Goal: Communication & Community: Answer question/provide support

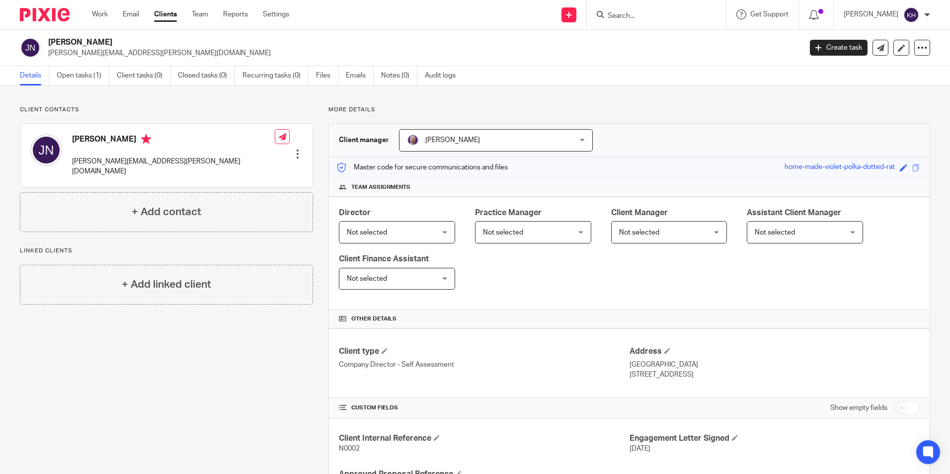
click at [612, 18] on input "Search" at bounding box center [650, 16] width 89 height 9
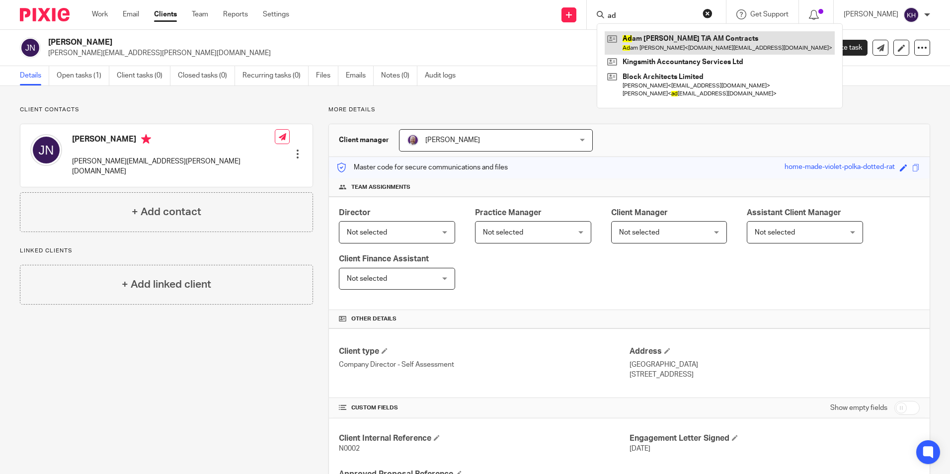
type input "ad"
click at [636, 40] on link at bounding box center [719, 42] width 230 height 23
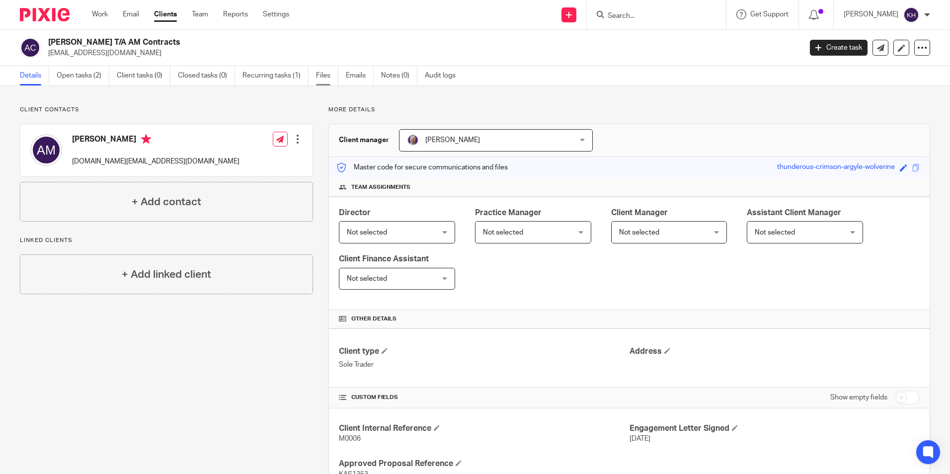
click at [334, 76] on link "Files" at bounding box center [327, 75] width 22 height 19
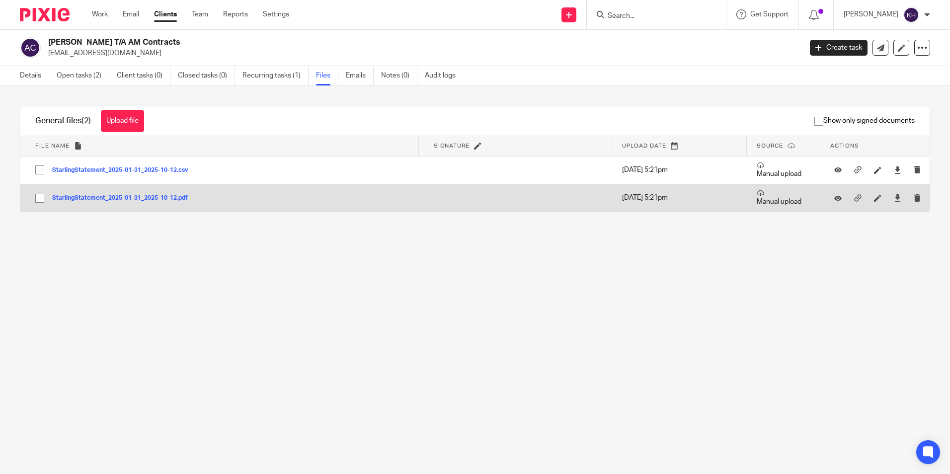
click at [37, 200] on input "checkbox" at bounding box center [39, 198] width 19 height 19
checkbox input "true"
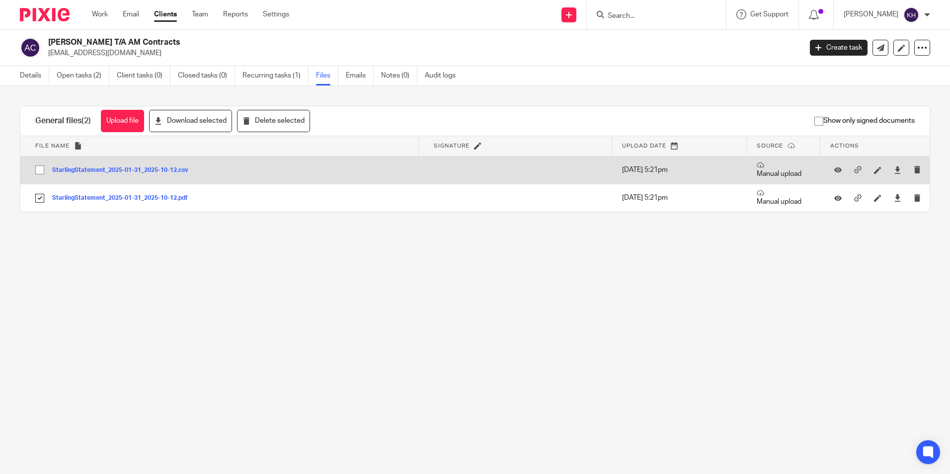
click at [40, 170] on input "checkbox" at bounding box center [39, 169] width 19 height 19
checkbox input "true"
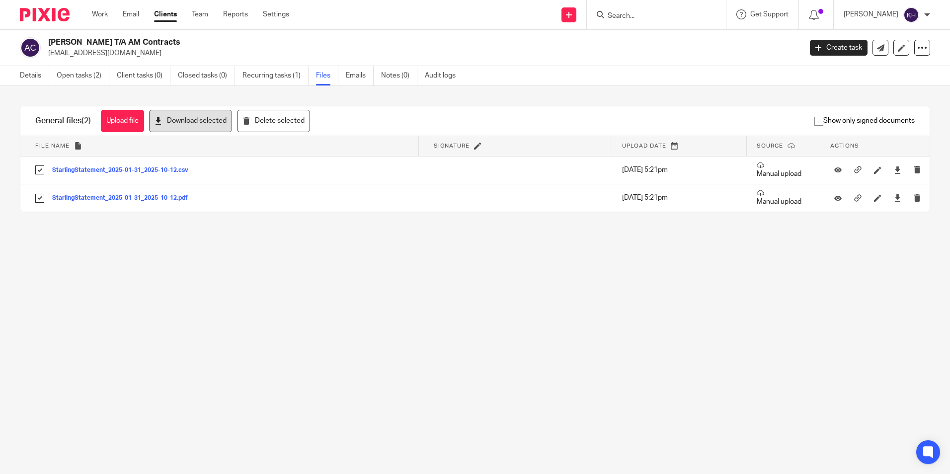
click at [204, 126] on button "Download selected" at bounding box center [190, 121] width 83 height 22
click at [366, 74] on link "Emails" at bounding box center [360, 75] width 28 height 19
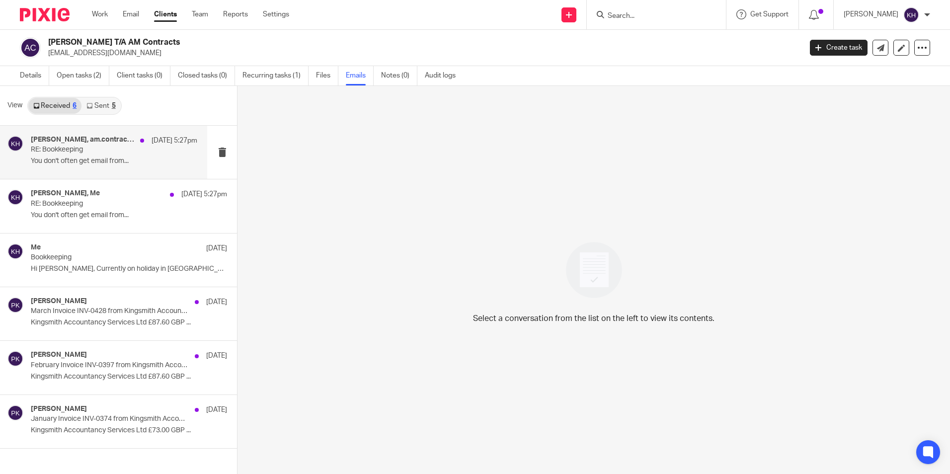
click at [81, 162] on p "You don't often get email from..." at bounding box center [114, 161] width 166 height 8
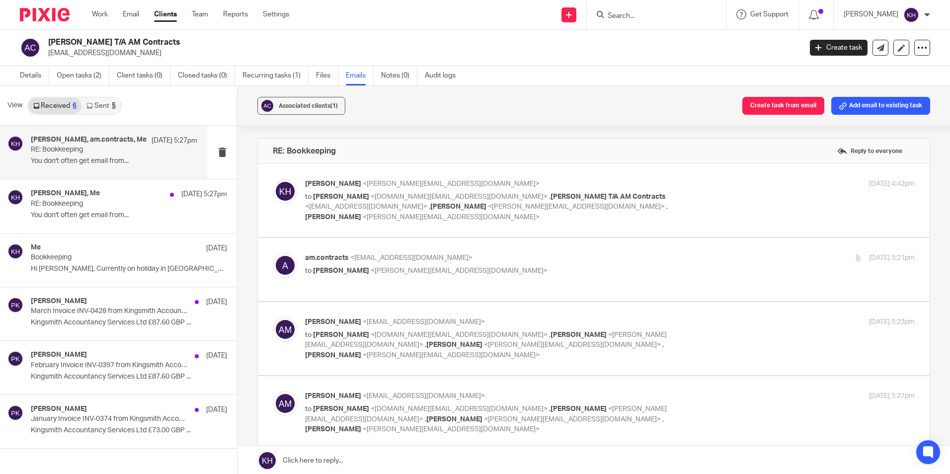
click at [547, 210] on p "to Adam McDougall <skim.it@yahoo.com> , Adam McDougall T/A AM Contracts <am.con…" at bounding box center [508, 207] width 406 height 31
checkbox input "true"
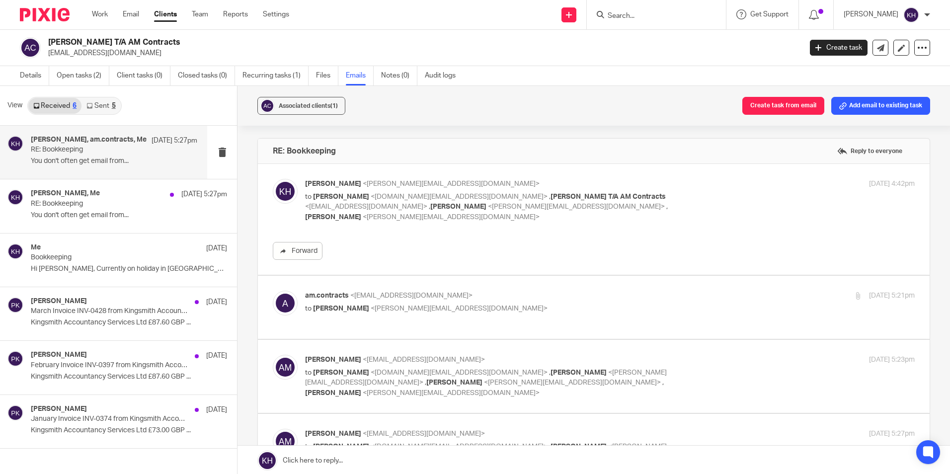
click at [547, 210] on p "to Adam McDougall <skim.it@yahoo.com> , Adam McDougall T/A AM Contracts <am.con…" at bounding box center [508, 207] width 406 height 31
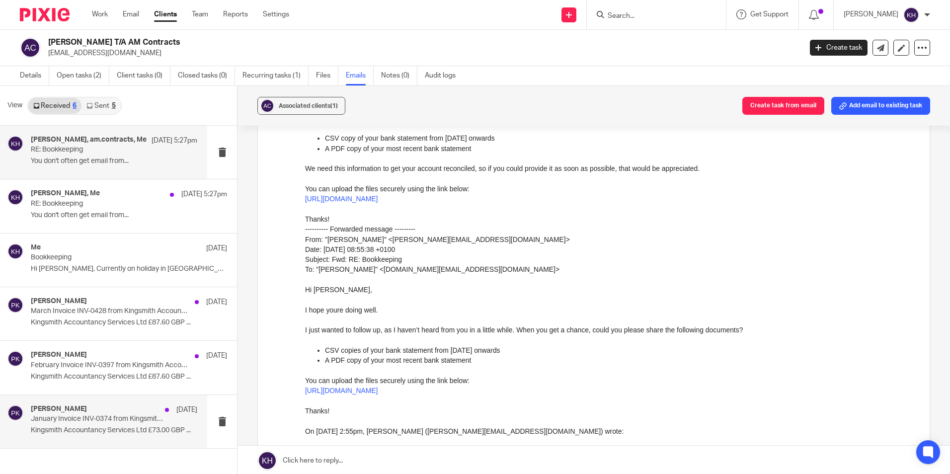
scroll to position [1, 0]
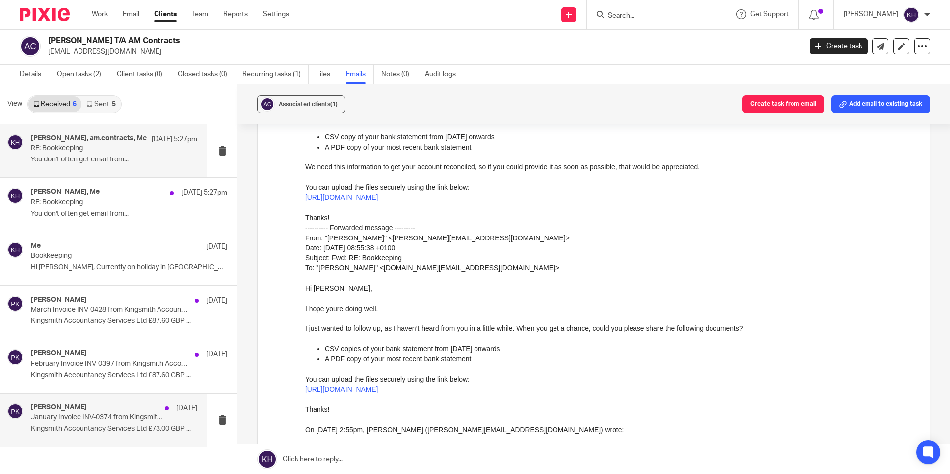
click at [123, 434] on div "Paul Kingham 1 Jan January Invoice INV-0374 from Kingsmith Accountancy Services…" at bounding box center [114, 419] width 166 height 33
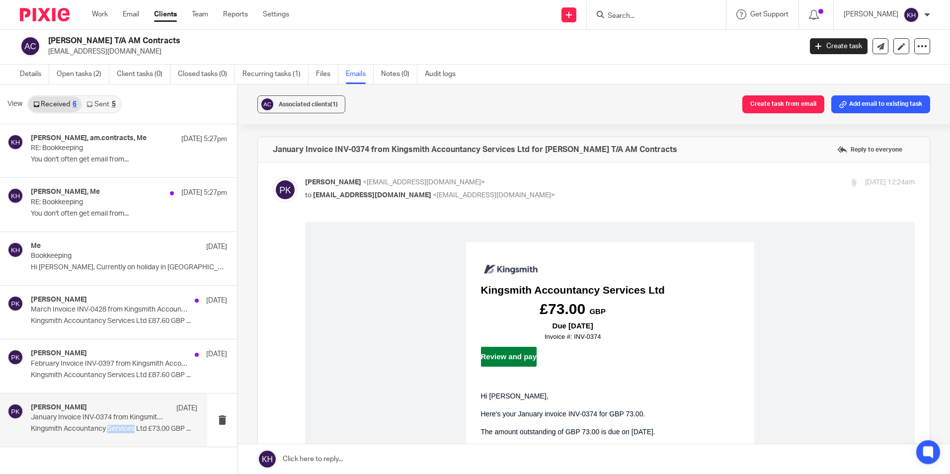
scroll to position [0, 0]
click at [91, 102] on icon at bounding box center [89, 104] width 6 height 6
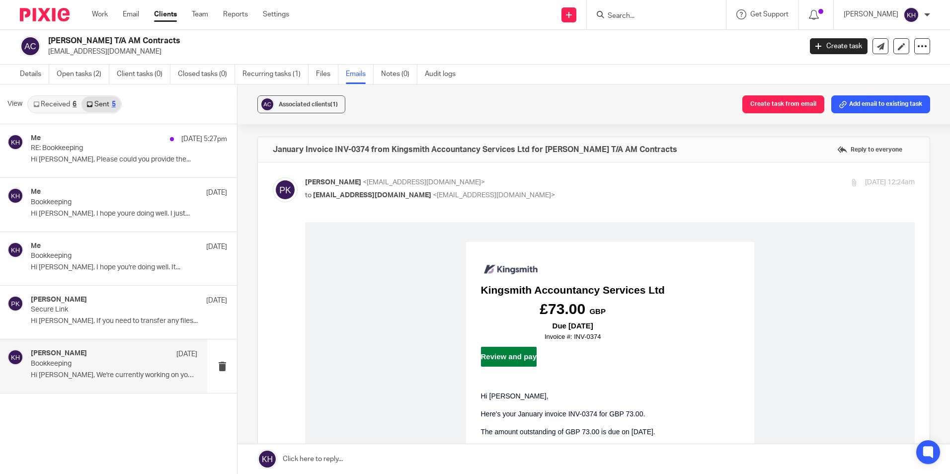
click at [118, 373] on p "Hi Adam, We're currently working on your..." at bounding box center [114, 375] width 166 height 8
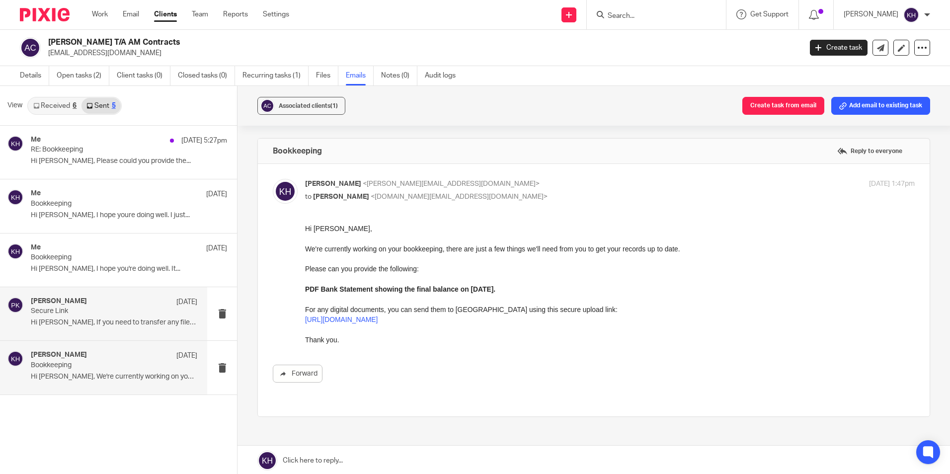
click at [120, 318] on p "Hi Adam, If you need to transfer any files..." at bounding box center [114, 322] width 166 height 8
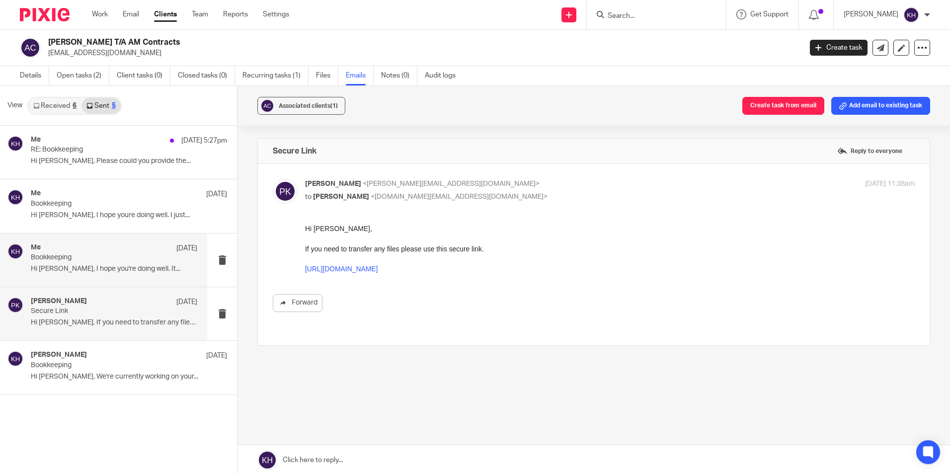
click at [104, 265] on p "Hi Adam, I hope you're doing well. It..." at bounding box center [114, 269] width 166 height 8
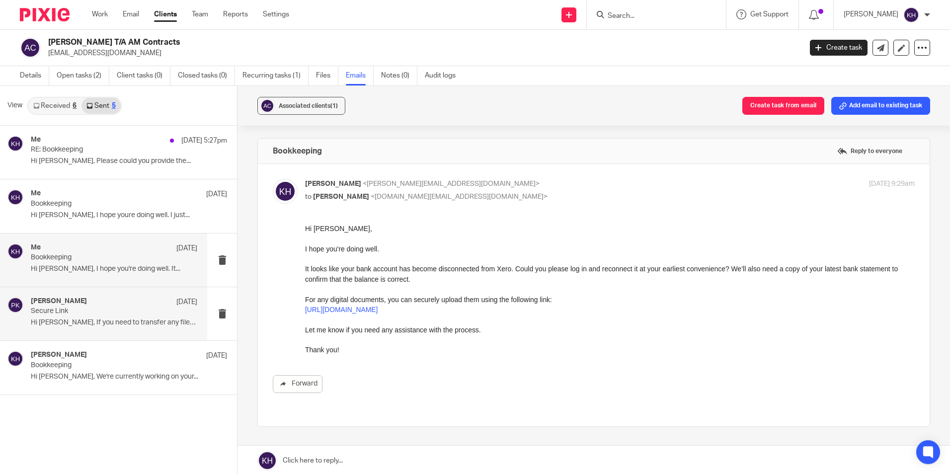
click at [109, 310] on p "Secure Link" at bounding box center [97, 311] width 133 height 8
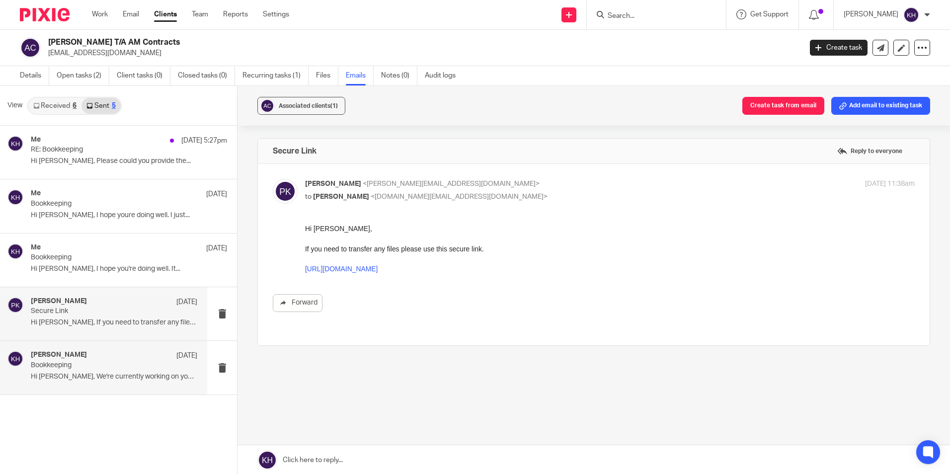
click at [107, 352] on div "Katharine Hollinshed 10 Jan" at bounding box center [114, 356] width 166 height 10
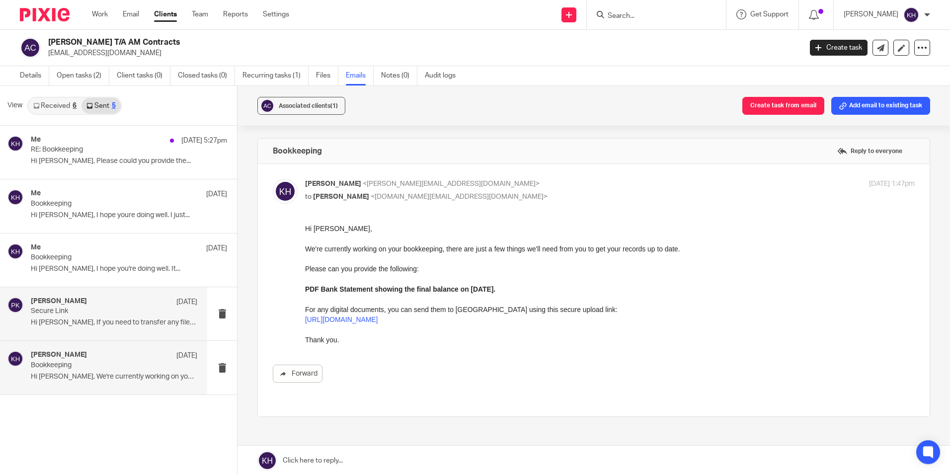
click at [138, 294] on div "Paul Kingham 16 Jan Secure Link Hi Adam, If you need to transfer any files..." at bounding box center [103, 313] width 207 height 53
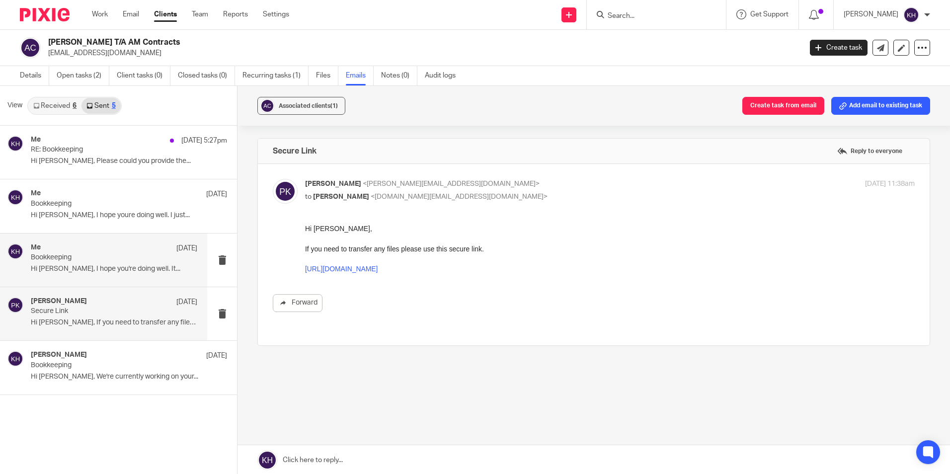
click at [142, 262] on div "Me 24 Mar Bookkeeping Hi Adam, I hope you're doing well. It..." at bounding box center [114, 259] width 166 height 33
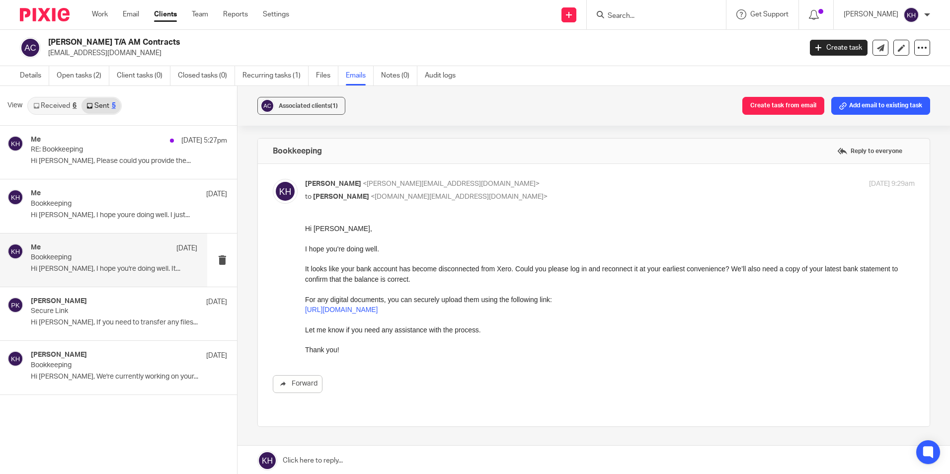
click at [63, 101] on link "Received 6" at bounding box center [54, 106] width 53 height 16
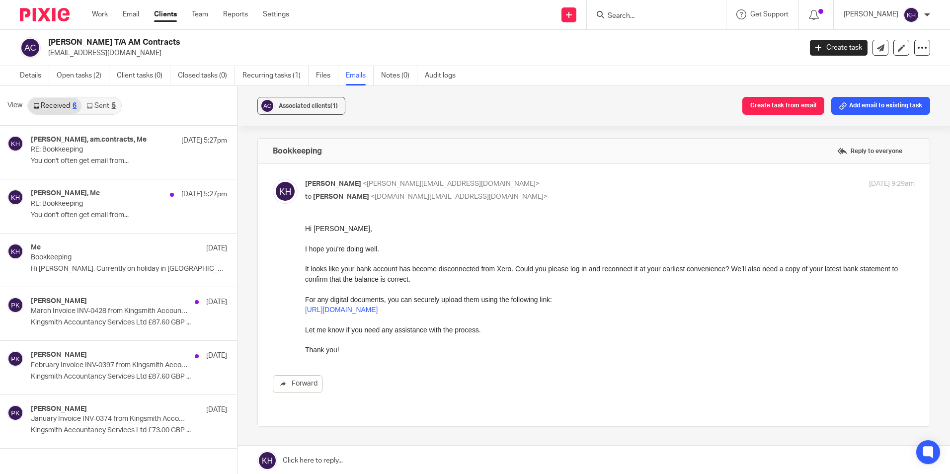
scroll to position [1, 0]
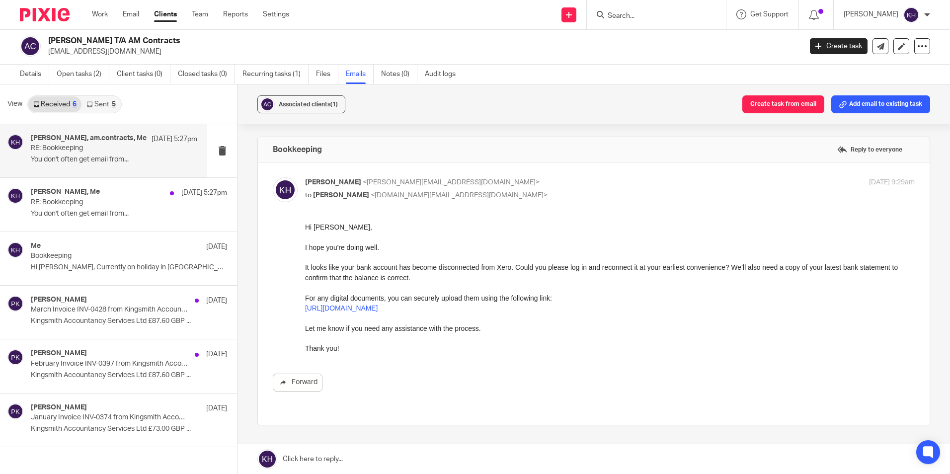
click at [112, 155] on p "You don't often get email from..." at bounding box center [114, 159] width 166 height 8
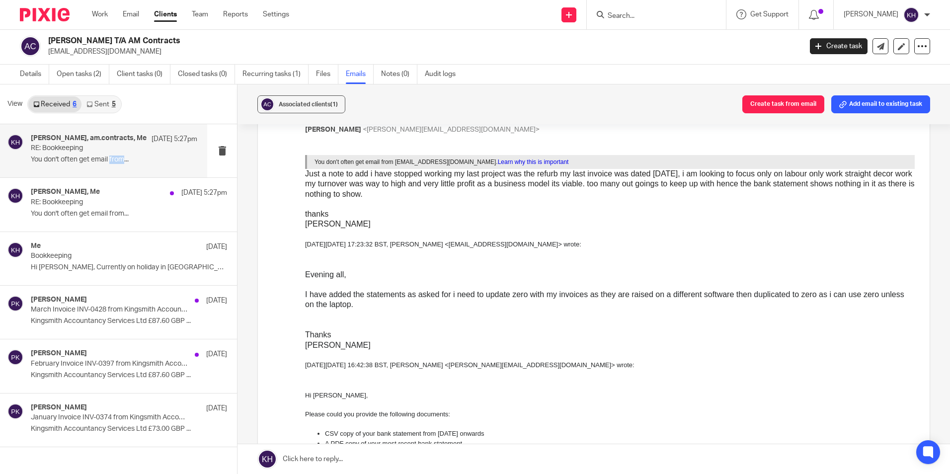
scroll to position [348, 0]
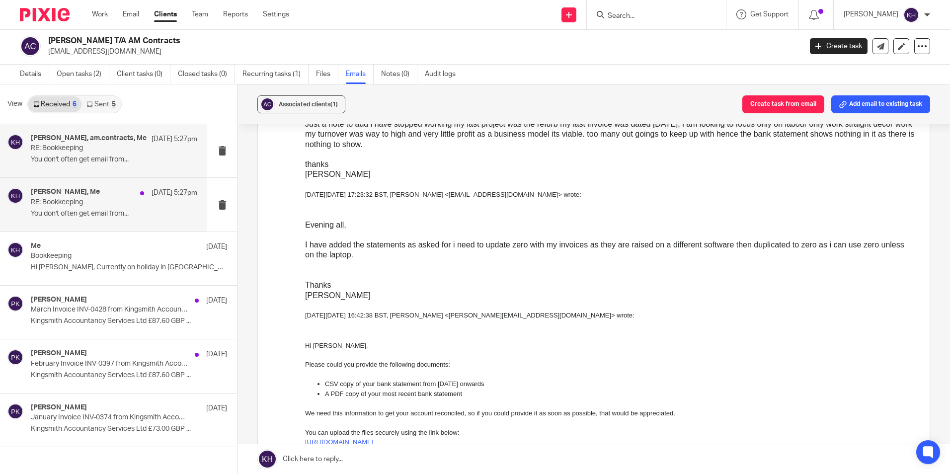
click at [125, 210] on p "You don't often get email from..." at bounding box center [114, 214] width 166 height 8
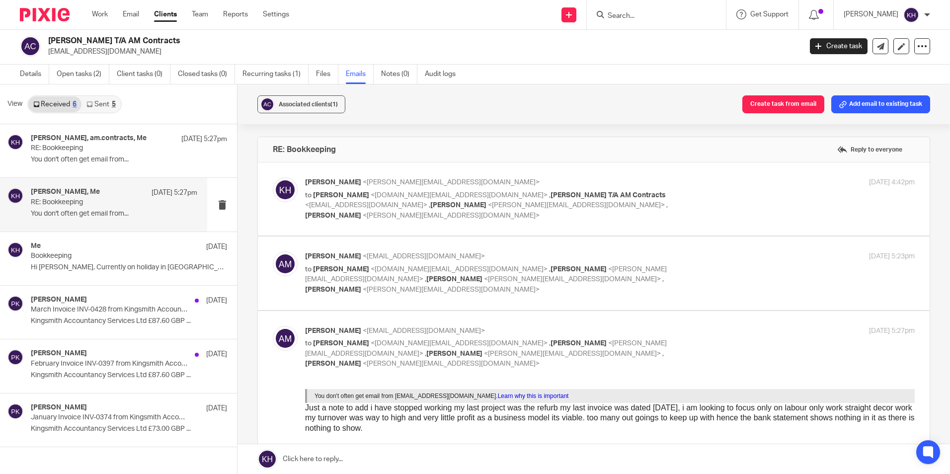
scroll to position [0, 0]
click at [161, 157] on p "You don't often get email from..." at bounding box center [114, 159] width 166 height 8
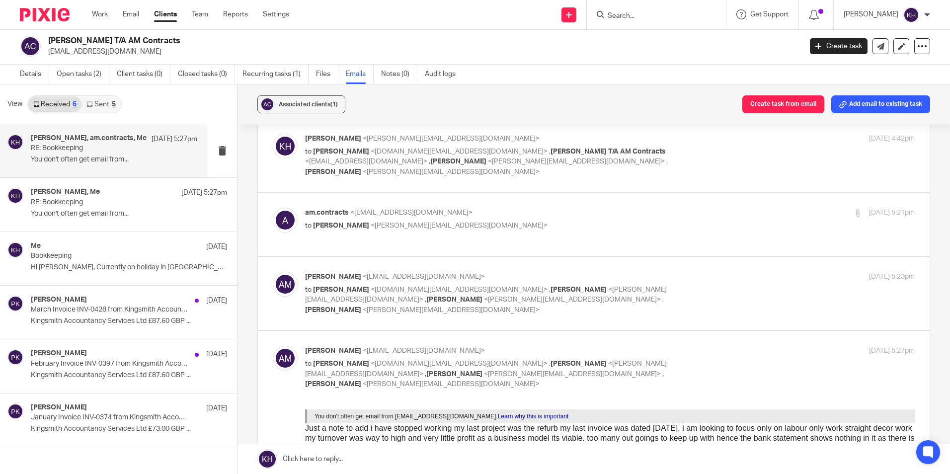
scroll to position [99, 0]
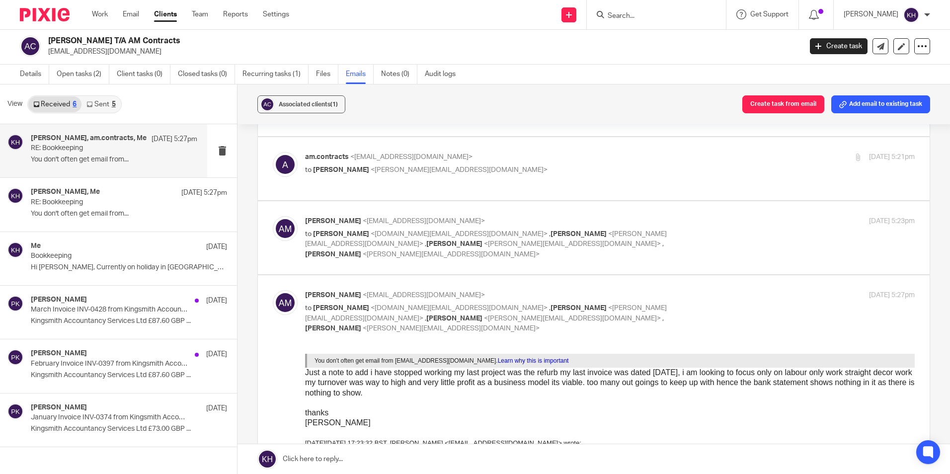
click at [328, 456] on link at bounding box center [593, 459] width 712 height 30
click at [328, 456] on div "Associated clients (1) Create task from email Add email to existing task RE: Bo…" at bounding box center [593, 278] width 712 height 389
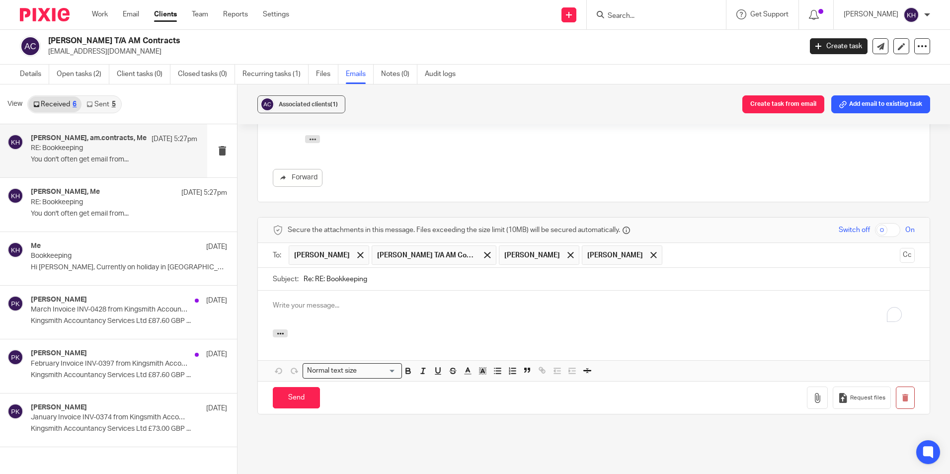
scroll to position [0, 0]
click at [567, 252] on span at bounding box center [570, 255] width 6 height 6
click at [558, 245] on span "[PERSON_NAME]" at bounding box center [539, 254] width 80 height 19
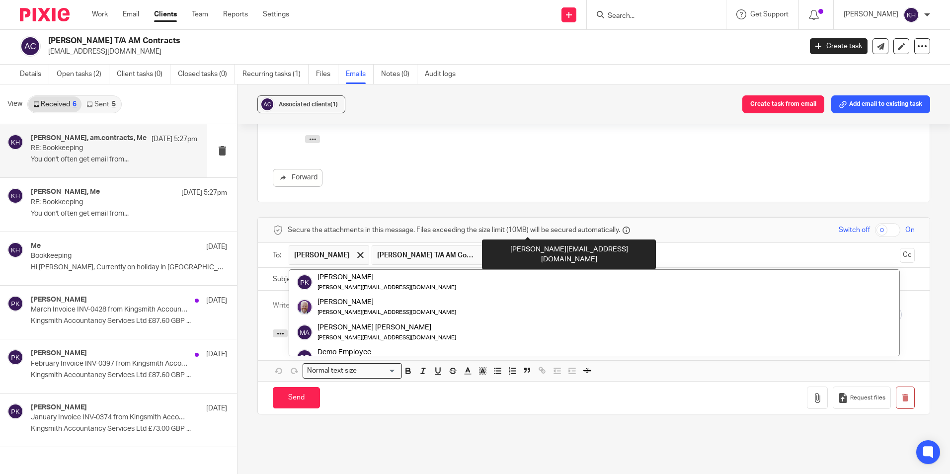
click at [558, 245] on span "[PERSON_NAME]" at bounding box center [539, 254] width 80 height 19
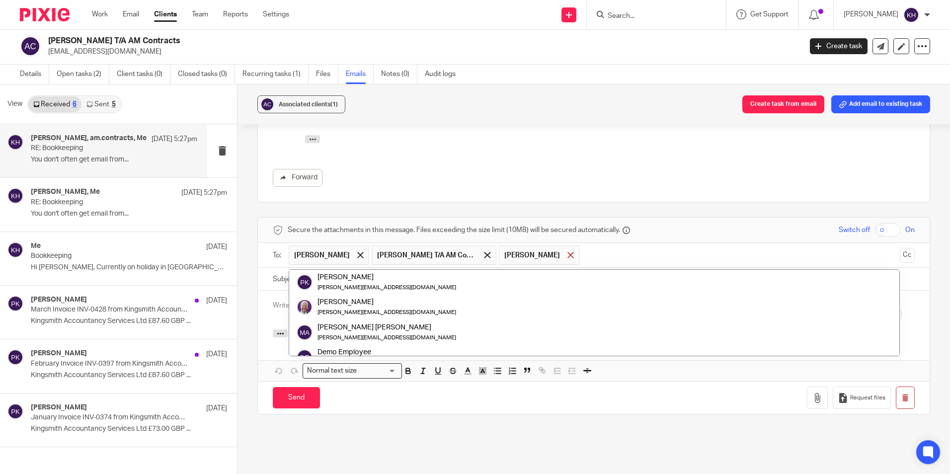
click at [565, 248] on div at bounding box center [570, 255] width 11 height 15
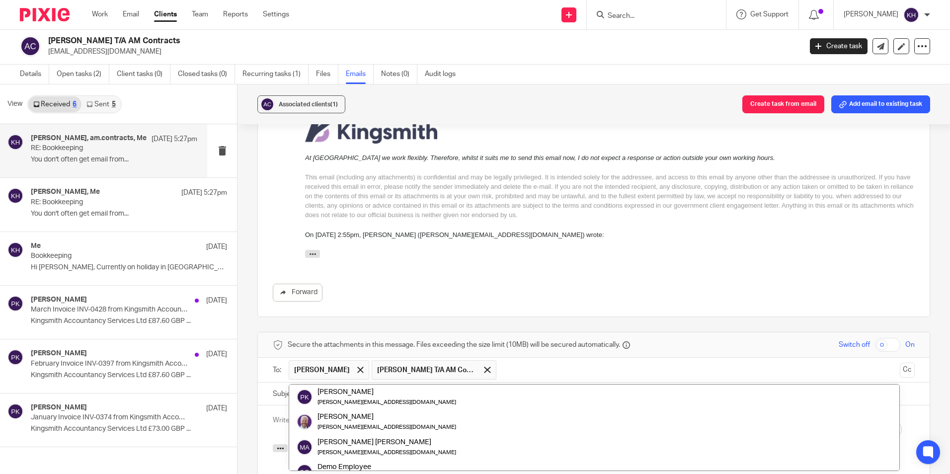
scroll to position [1242, 0]
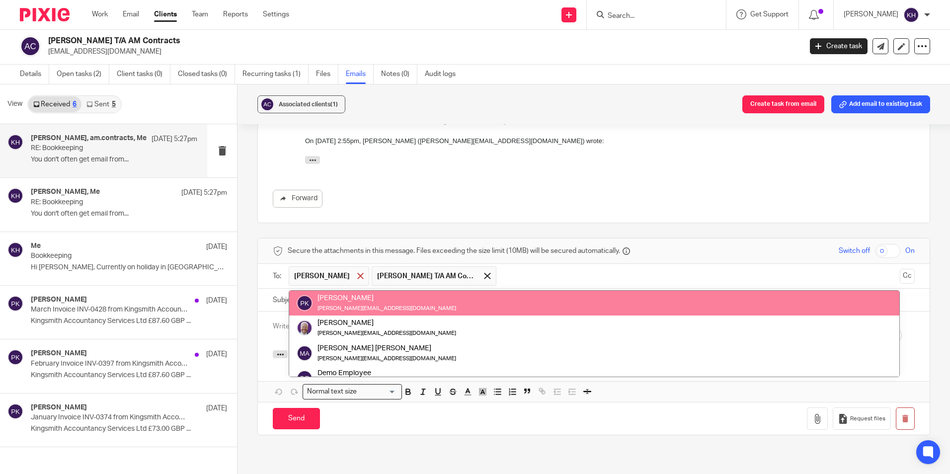
click at [361, 269] on div at bounding box center [360, 276] width 11 height 15
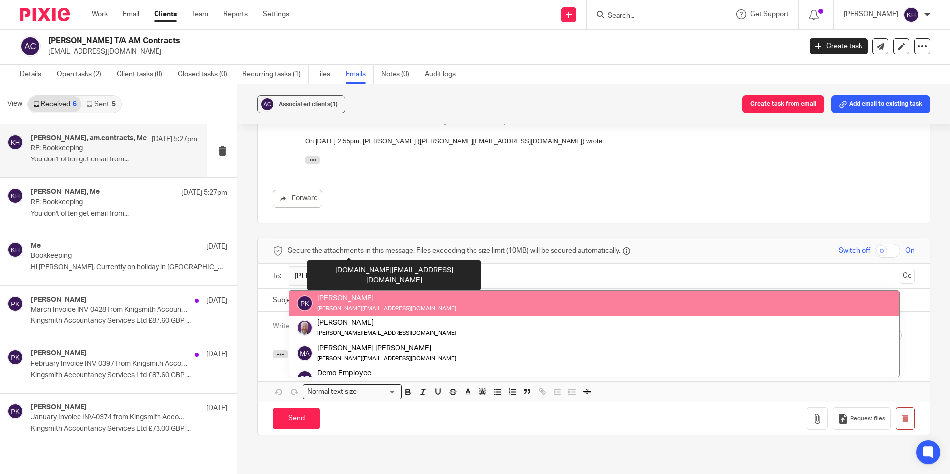
click at [408, 266] on span "[PERSON_NAME] T/A AM Contracts" at bounding box center [351, 275] width 124 height 19
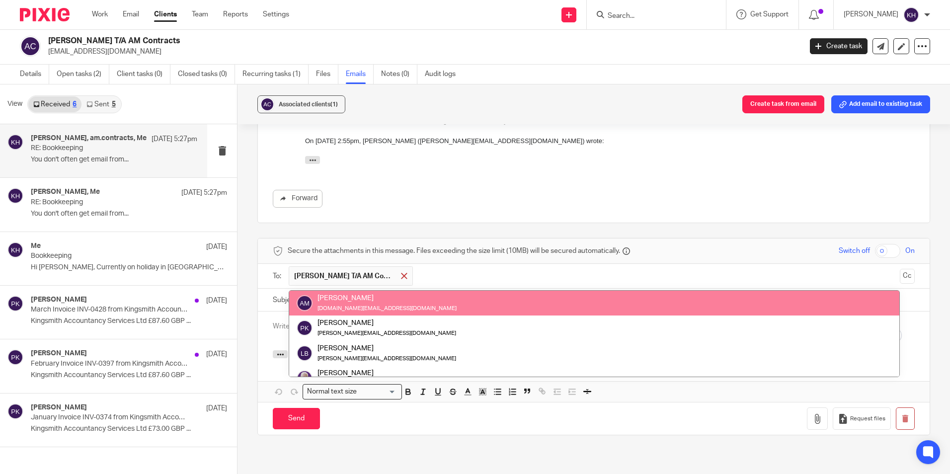
click at [406, 269] on div at bounding box center [403, 276] width 11 height 15
click at [418, 266] on input "text" at bounding box center [656, 275] width 477 height 19
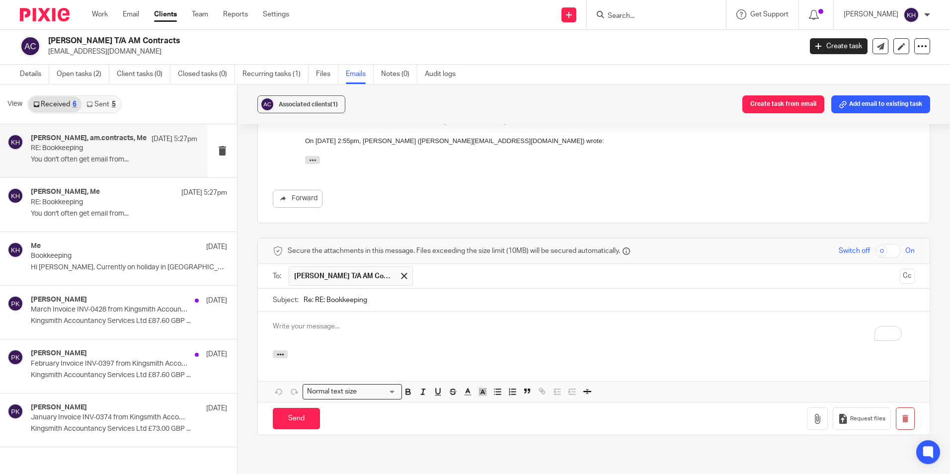
click at [373, 321] on p "To enrich screen reader interactions, please activate Accessibility in Grammarl…" at bounding box center [594, 326] width 642 height 10
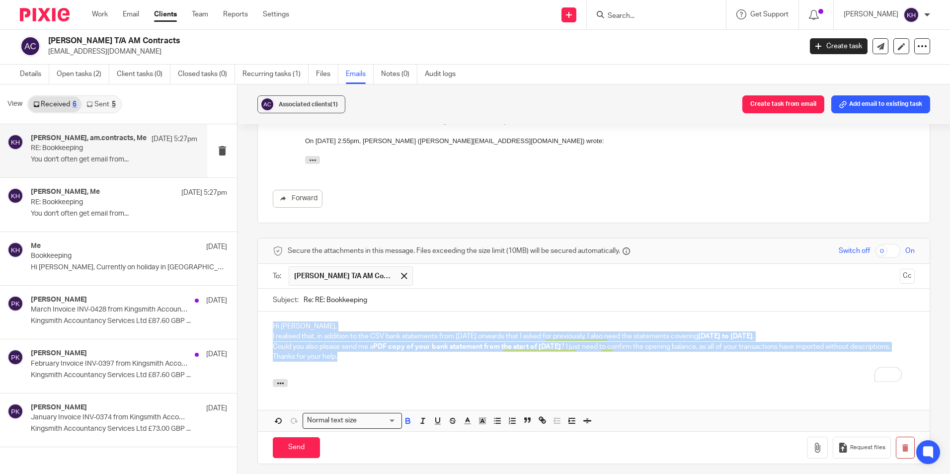
drag, startPoint x: 343, startPoint y: 334, endPoint x: 264, endPoint y: 275, distance: 98.6
click at [264, 275] on form "Secure the attachments in this message. Files exceeding the size limit (10MB) w…" at bounding box center [593, 350] width 671 height 225
click at [268, 311] on div "Hi Adam, I realised that, in addition to the CSV bank statements from 31st Janu…" at bounding box center [593, 345] width 671 height 68
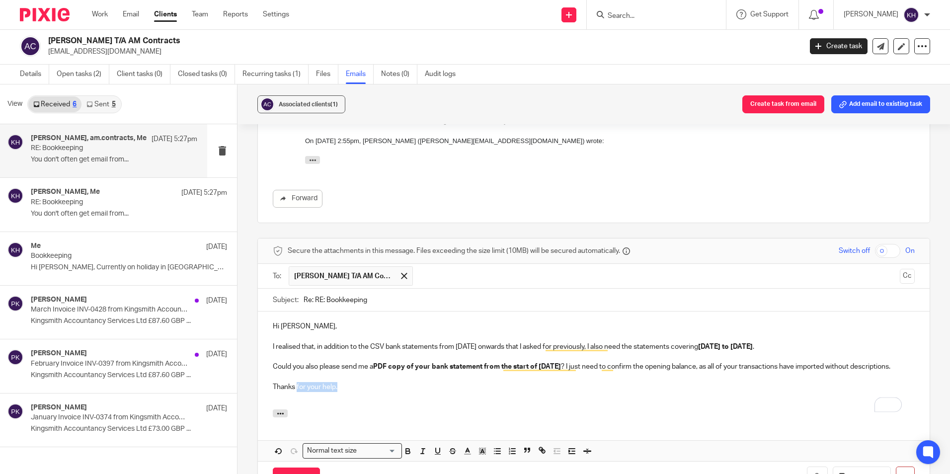
drag, startPoint x: 339, startPoint y: 364, endPoint x: 295, endPoint y: 366, distance: 43.7
click at [295, 382] on p "Thanks for your help." at bounding box center [594, 387] width 642 height 10
click at [273, 342] on p "I realised that, in addition to the CSV bank statements from 31st January onwar…" at bounding box center [594, 347] width 642 height 10
click at [371, 342] on p "Thanks for sending in those dicuments. I realised that, in addition to the CSV …" at bounding box center [594, 347] width 642 height 10
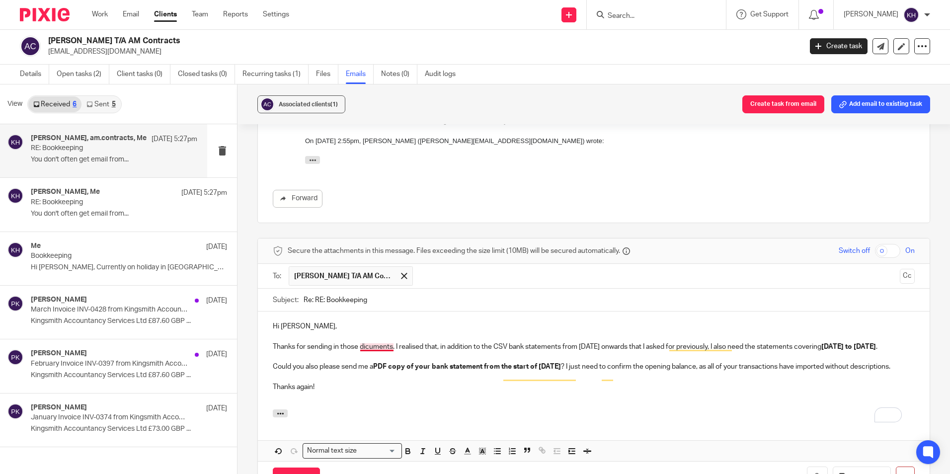
click at [369, 342] on p "Thanks for sending in those dicuments. I realised that, in addition to the CSV …" at bounding box center [594, 347] width 642 height 10
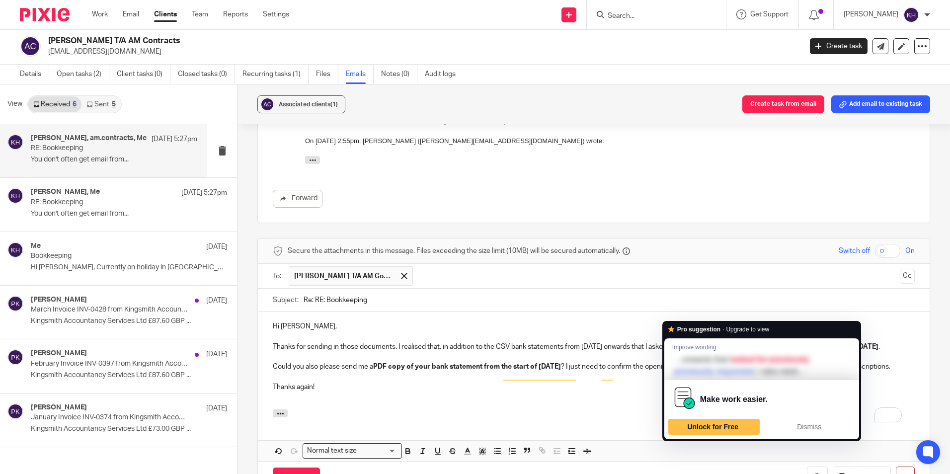
click at [626, 342] on p "Thanks for sending in those documents. I realised that, in addition to the CSV …" at bounding box center [594, 347] width 642 height 10
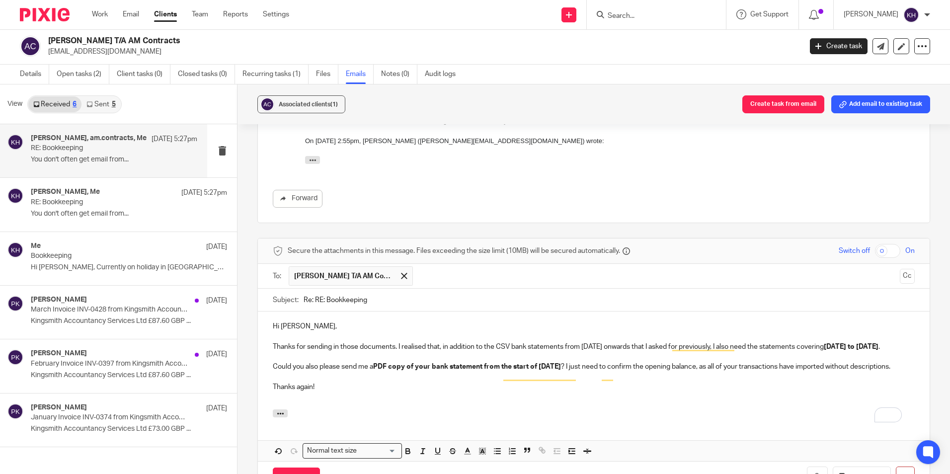
click at [604, 342] on p "Thanks for sending in those documents. I realised that, in addition to the CSV …" at bounding box center [594, 347] width 642 height 10
drag, startPoint x: 666, startPoint y: 315, endPoint x: 571, endPoint y: 311, distance: 95.4
click at [571, 342] on p "Thanks for sending in those documents. I realised that, in addition to the CSV …" at bounding box center [594, 347] width 642 height 10
click at [645, 352] on p "To enrich screen reader interactions, please activate Accessibility in Grammarl…" at bounding box center [594, 357] width 642 height 10
drag, startPoint x: 650, startPoint y: 315, endPoint x: 567, endPoint y: 315, distance: 83.4
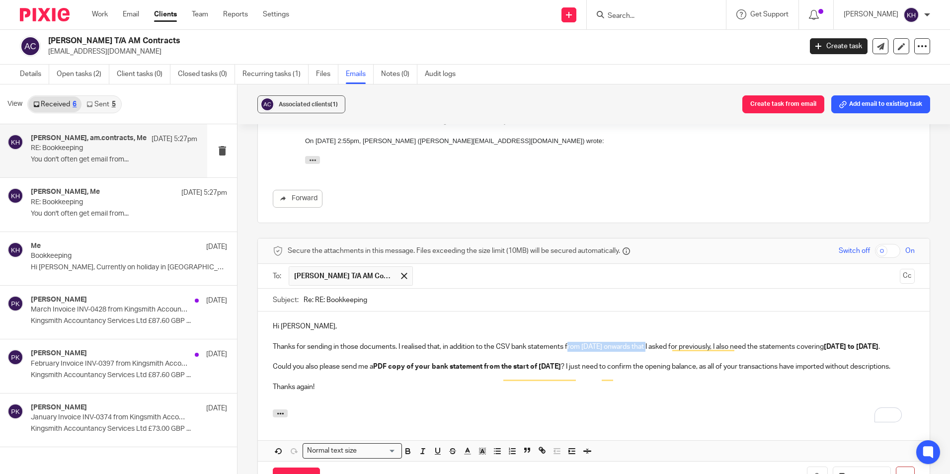
click at [567, 342] on p "Thanks for sending in those documents. I realised that, in addition to the CSV …" at bounding box center [594, 347] width 642 height 10
click at [694, 342] on p "Thanks for sending in those documents. I realised that, in addition to the CSV …" at bounding box center [594, 347] width 642 height 10
click at [686, 342] on p "Thanks for sending in those documents. I realised that, in addition to the CSV …" at bounding box center [594, 347] width 642 height 10
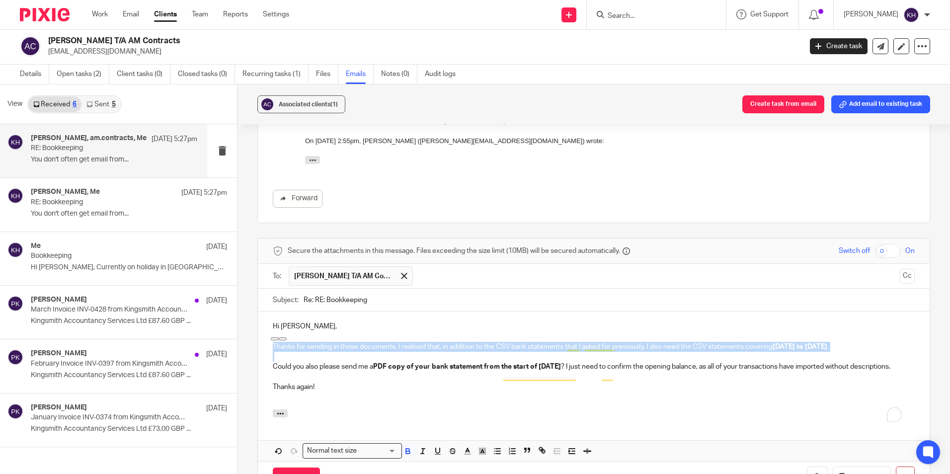
click at [686, 342] on p "Thanks for sending in those documents. I realised that, in addition to the CSV …" at bounding box center [594, 347] width 642 height 10
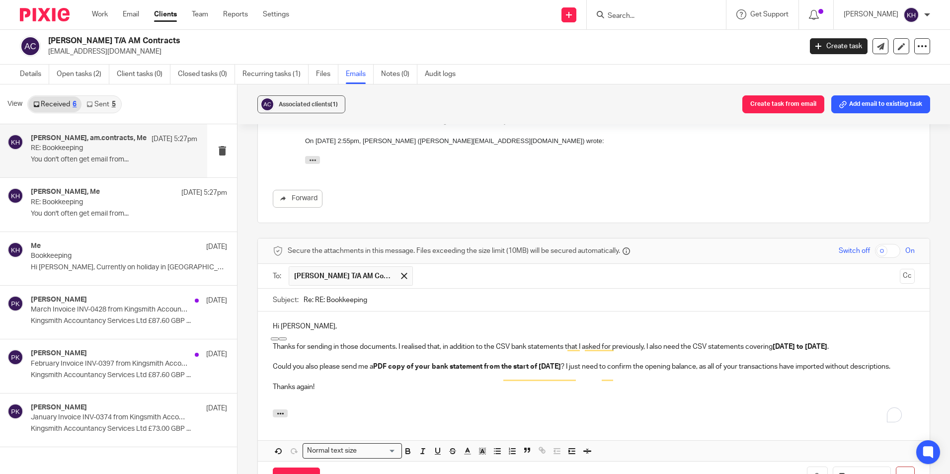
click at [692, 342] on p "Thanks for sending in those documents. I realised that, in addition to the CSV …" at bounding box center [594, 347] width 642 height 10
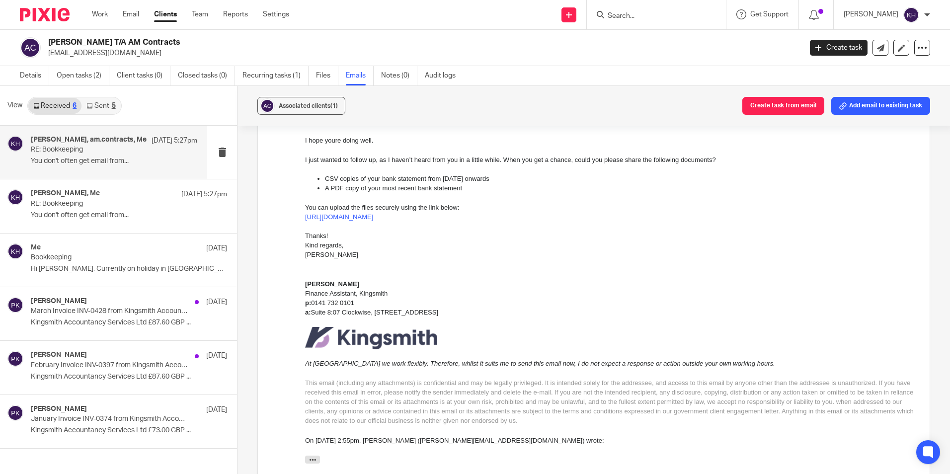
scroll to position [795, 0]
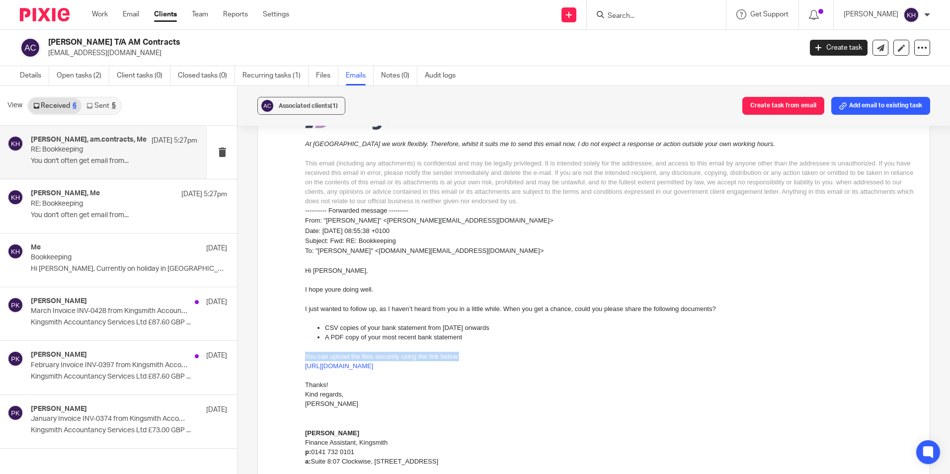
drag, startPoint x: 454, startPoint y: 356, endPoint x: 305, endPoint y: 358, distance: 149.0
click at [305, 358] on p "You can upload the files securely using the link below:" at bounding box center [609, 356] width 609 height 9
copy p "You can upload the files securely using the link below:"
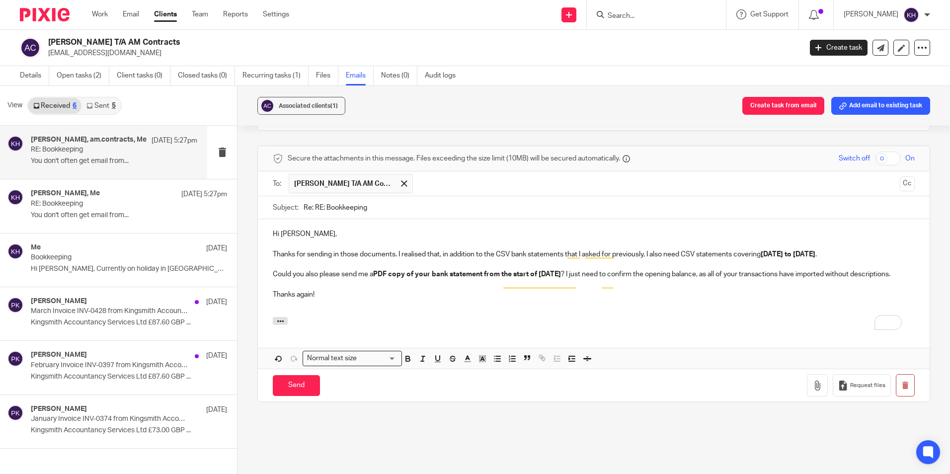
scroll to position [1341, 0]
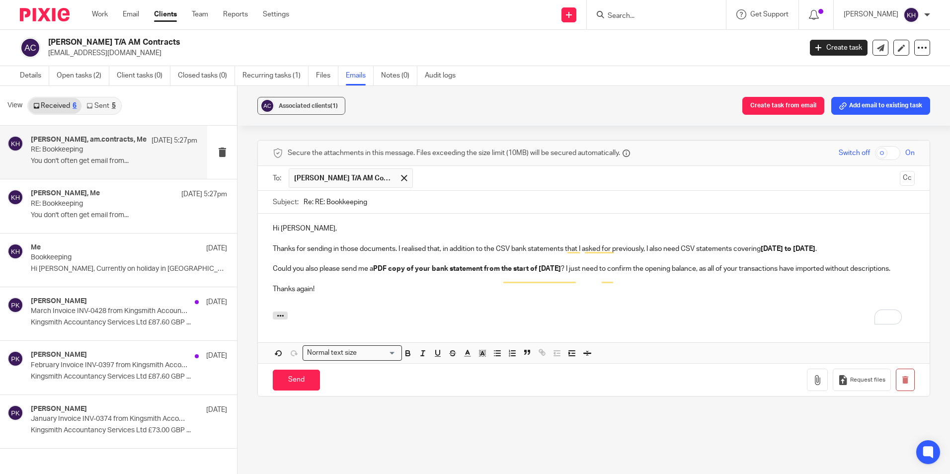
click at [327, 264] on p "Could you also please send me a PDF copy of your bank statement from the start …" at bounding box center [594, 269] width 642 height 10
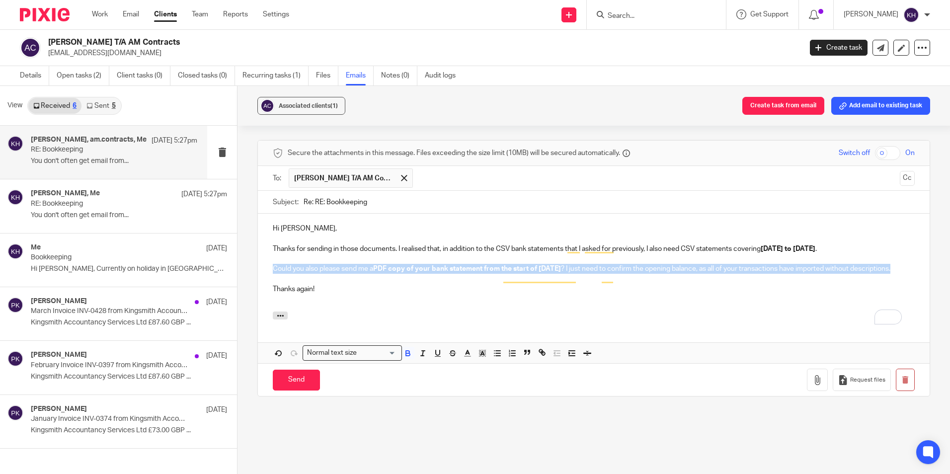
click at [327, 264] on p "Could you also please send me a PDF copy of your bank statement from the start …" at bounding box center [594, 269] width 642 height 10
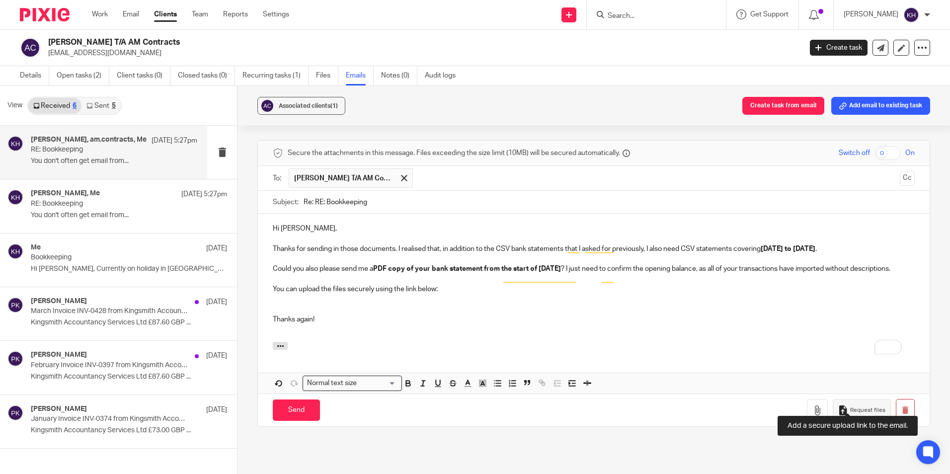
click at [866, 399] on button "Request files" at bounding box center [861, 410] width 58 height 22
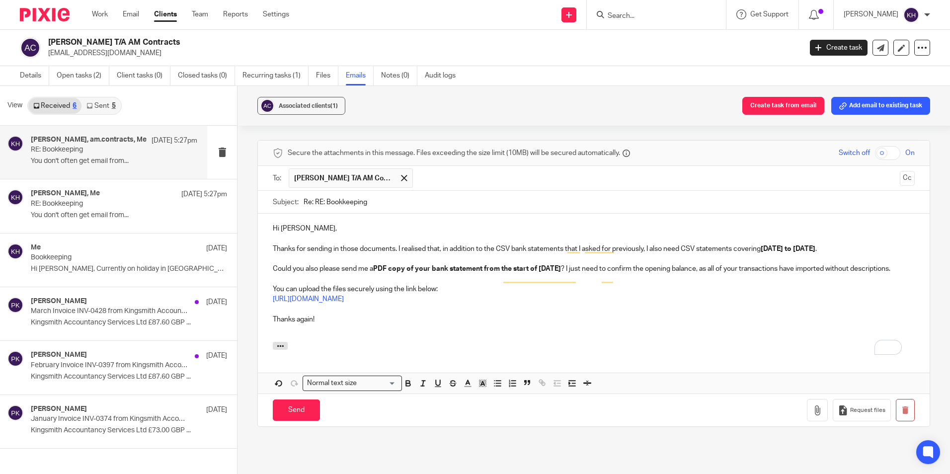
click at [498, 264] on p "Could you also please send me a PDF copy of your bank statement from the start …" at bounding box center [594, 269] width 642 height 10
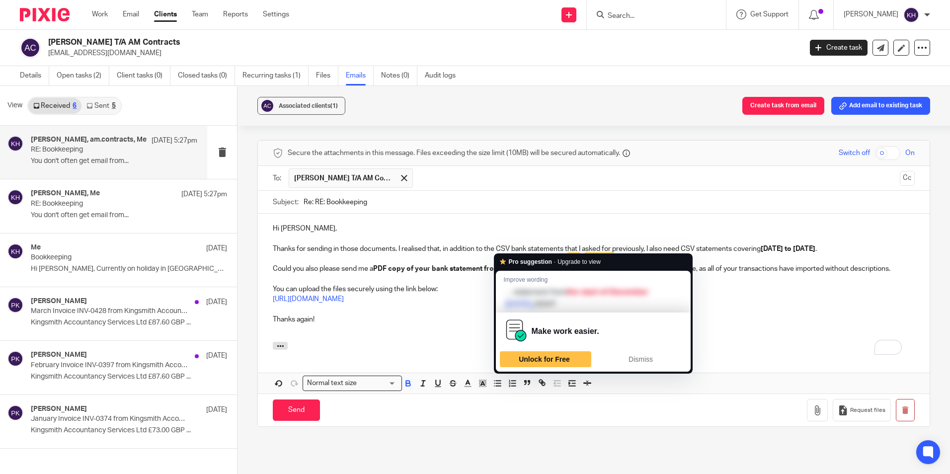
drag, startPoint x: 574, startPoint y: 248, endPoint x: 515, endPoint y: 248, distance: 59.1
click at [515, 265] on strong "PDF copy of your bank statement from the start of December 2024" at bounding box center [467, 268] width 188 height 7
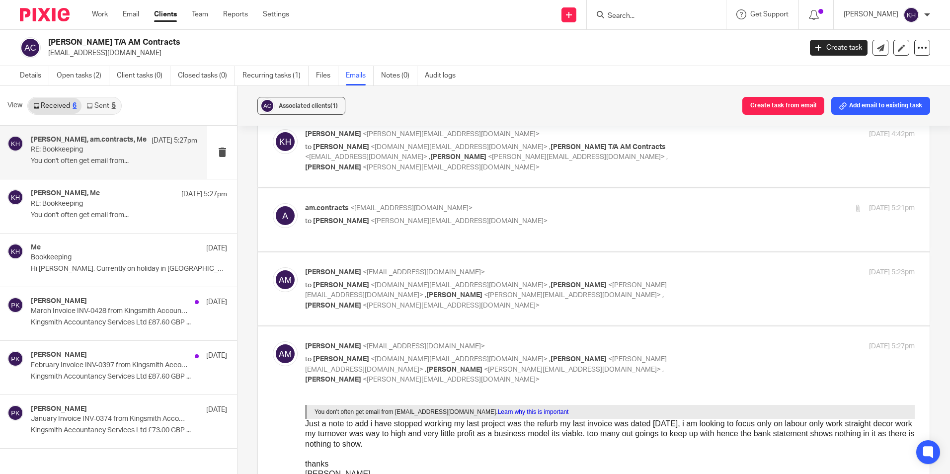
scroll to position [0, 0]
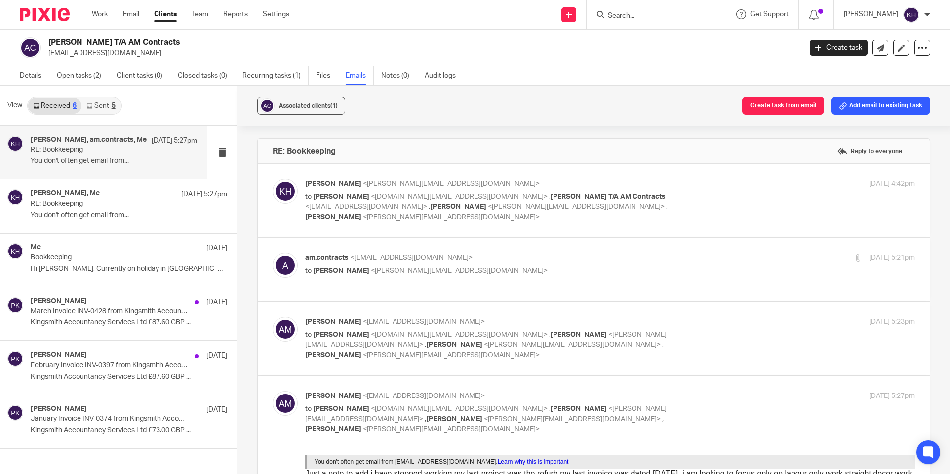
click at [104, 106] on link "Sent 5" at bounding box center [100, 106] width 39 height 16
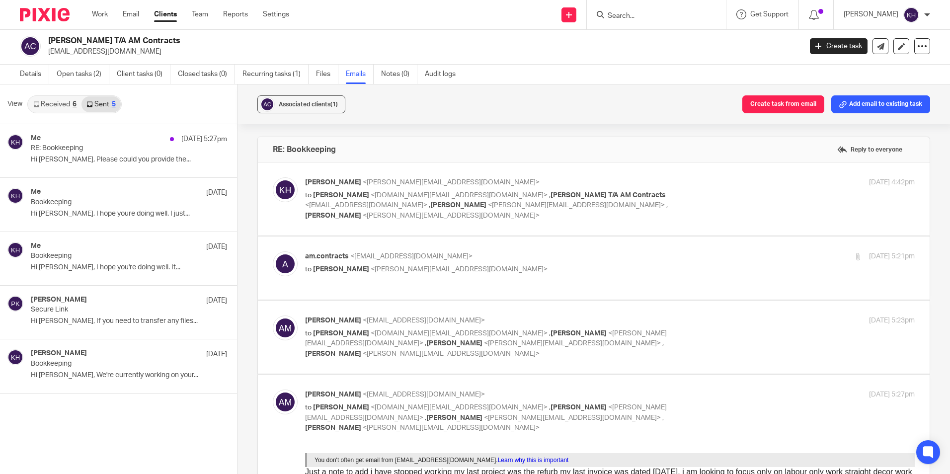
drag, startPoint x: 115, startPoint y: 371, endPoint x: 559, endPoint y: 47, distance: 549.9
click at [115, 371] on p "Hi Adam, We're currently working on your..." at bounding box center [129, 375] width 196 height 8
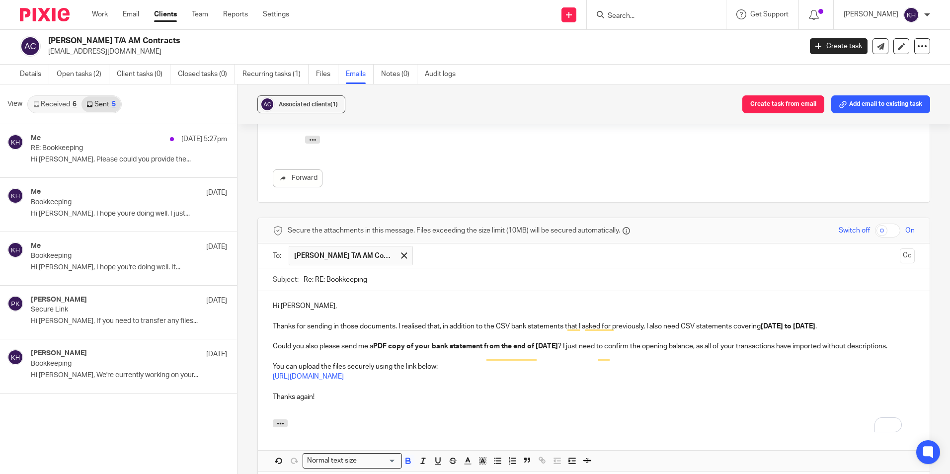
scroll to position [1212, 0]
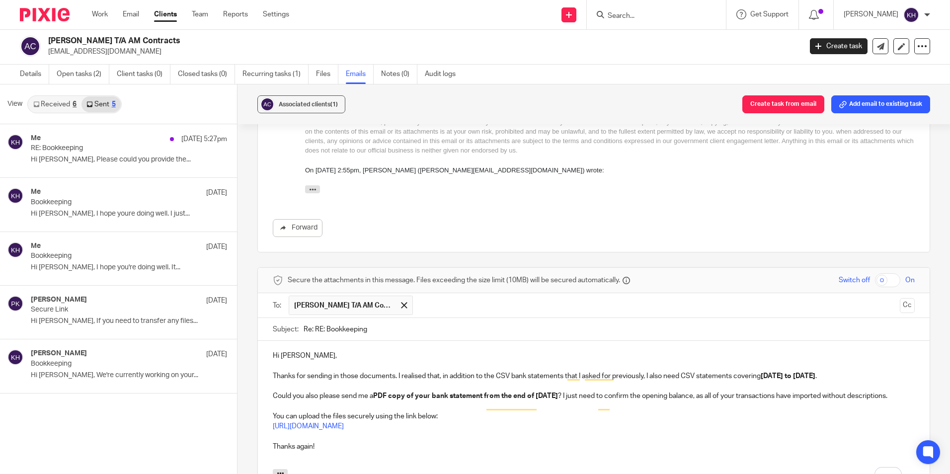
click at [276, 442] on p "Thanks again!" at bounding box center [594, 447] width 642 height 10
click at [687, 391] on p "Could you also please send me a PDF copy of your bank statement from the end of…" at bounding box center [594, 396] width 642 height 10
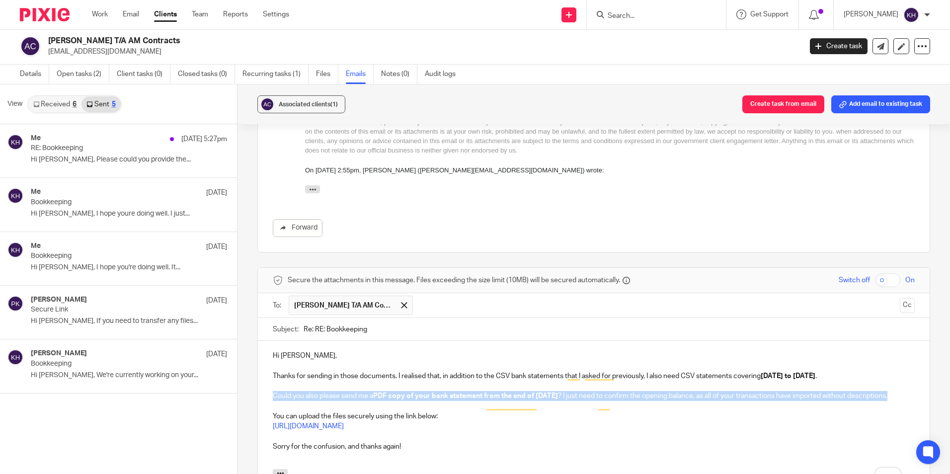
click at [687, 391] on p "Could you also please send me a PDF copy of your bank statement from the end of…" at bounding box center [594, 396] width 642 height 10
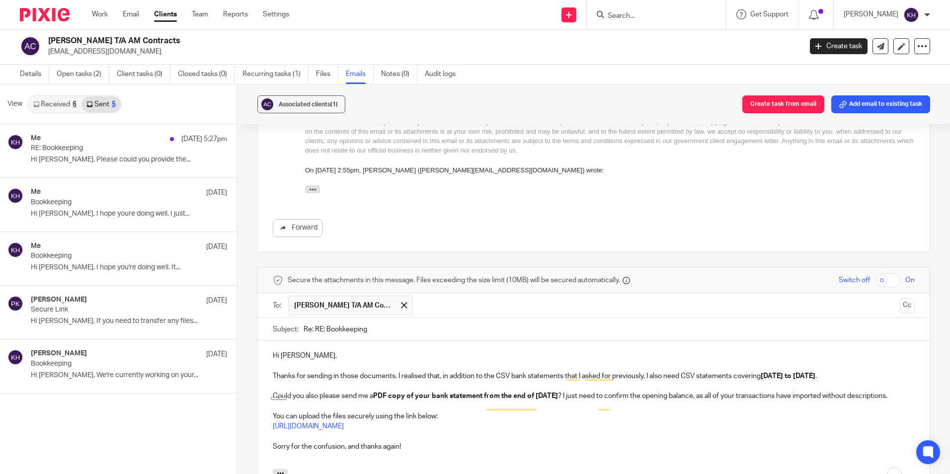
click at [676, 421] on p "https://kingsmith-accountancy.usepixie.net/u/204cedccaeb414538b9dad1dbbbe309c" at bounding box center [594, 426] width 642 height 10
click at [685, 391] on p "Could you also please send me a PDF copy of your bank statement from the end of…" at bounding box center [594, 396] width 642 height 10
click at [695, 391] on p "Could you also please send me a PDF copy of your bank statement from the end of…" at bounding box center [594, 396] width 642 height 10
drag, startPoint x: 725, startPoint y: 376, endPoint x: 708, endPoint y: 373, distance: 17.7
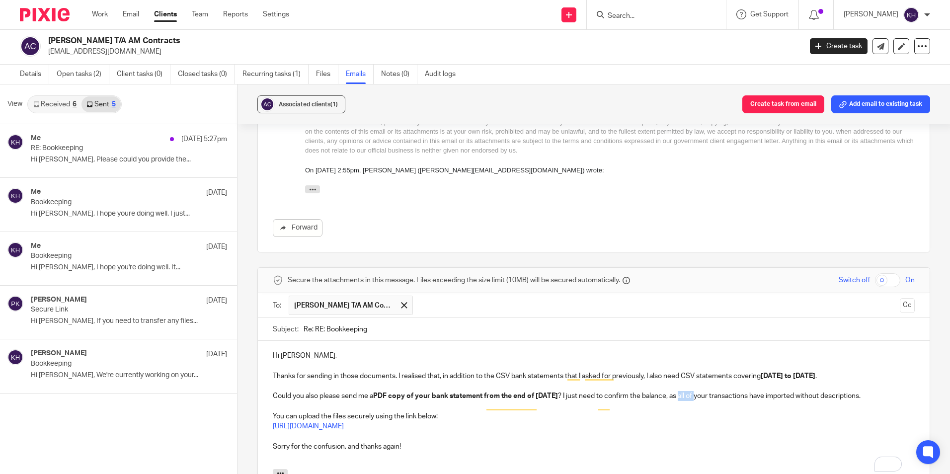
click at [708, 391] on p "Could you also please send me a PDF copy of your bank statement from the end of…" at bounding box center [594, 396] width 642 height 10
click at [793, 391] on p "Could you also please send me a PDF copy of your bank statement from the end of…" at bounding box center [594, 396] width 642 height 10
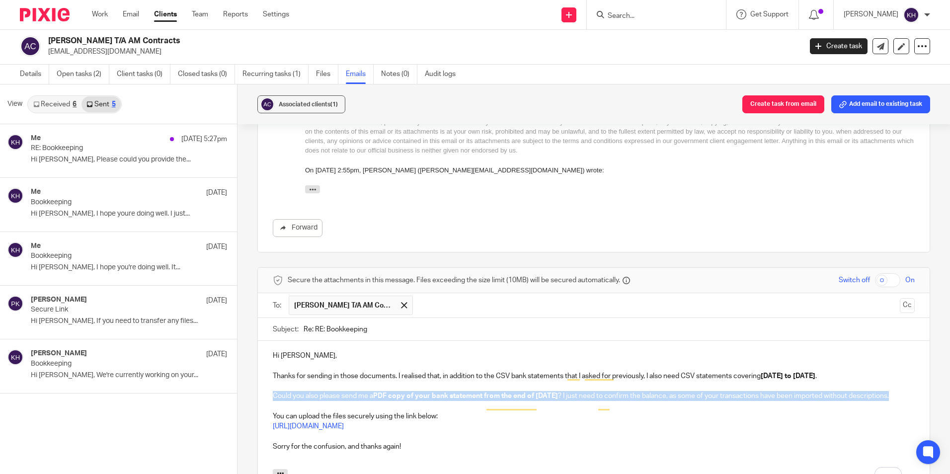
click at [793, 391] on p "Could you also please send me a PDF copy of your bank statement from the end of…" at bounding box center [594, 396] width 642 height 10
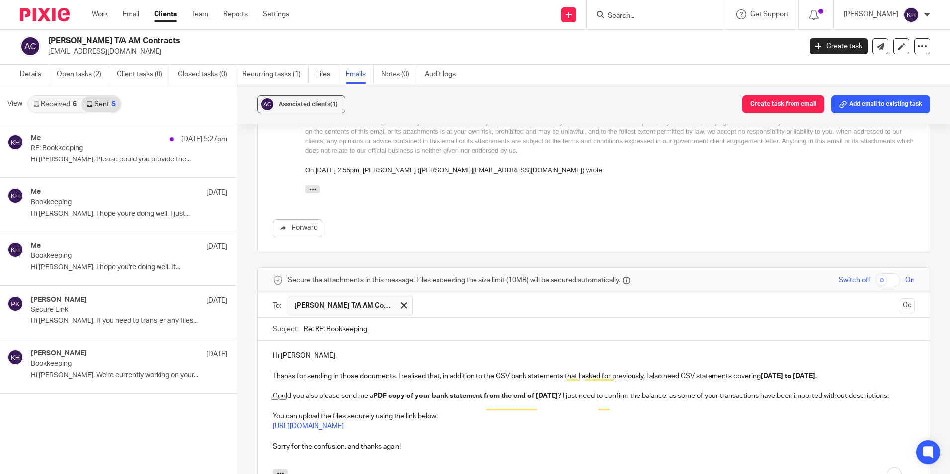
click at [786, 401] on p "To enrich screen reader interactions, please activate Accessibility in Grammarl…" at bounding box center [594, 406] width 642 height 10
click at [626, 391] on p "Could you also please send me a PDF copy of your bank statement from the end of…" at bounding box center [594, 396] width 642 height 10
click at [308, 391] on p "Could you also please send me a PDF copy of your bank statement from the end of…" at bounding box center [594, 396] width 642 height 10
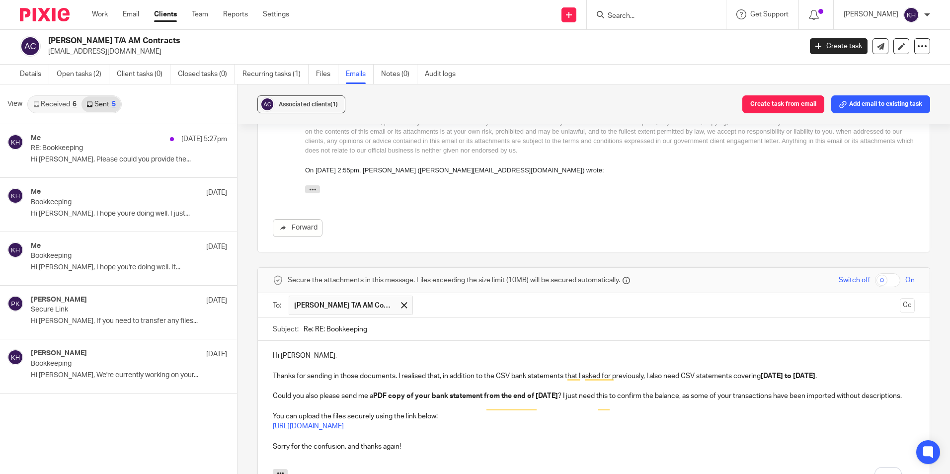
click at [347, 391] on p "Could you also please send me a PDF copy of your bank statement from the end of…" at bounding box center [594, 396] width 642 height 10
drag, startPoint x: 724, startPoint y: 384, endPoint x: 722, endPoint y: 378, distance: 5.8
click at [722, 391] on p "Could you also please send me a PDF copy of your bank statement from the end of…" at bounding box center [594, 396] width 642 height 10
click at [784, 411] on p "You can upload the files securely using the link below:" at bounding box center [594, 416] width 642 height 10
click at [708, 391] on p "Could you also please send me a PDF copy of your bank statement from the end of…" at bounding box center [594, 396] width 642 height 10
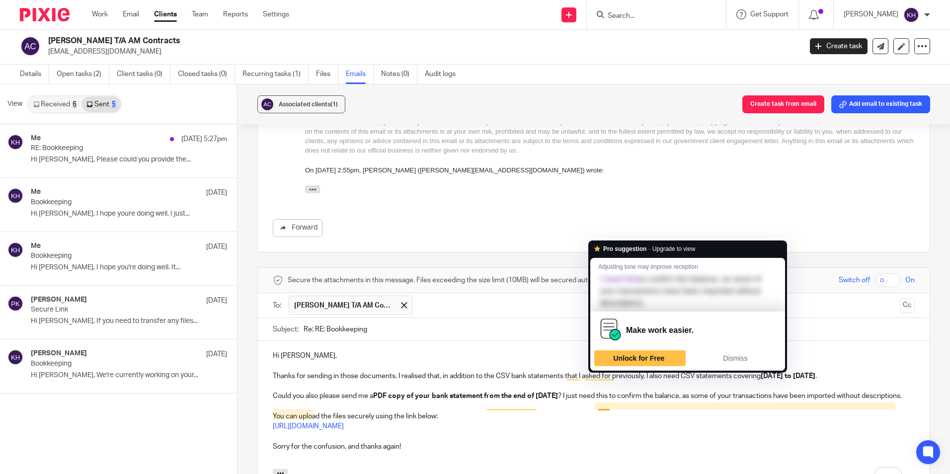
click at [602, 401] on p "To enrich screen reader interactions, please activate Accessibility in Grammarl…" at bounding box center [594, 406] width 642 height 10
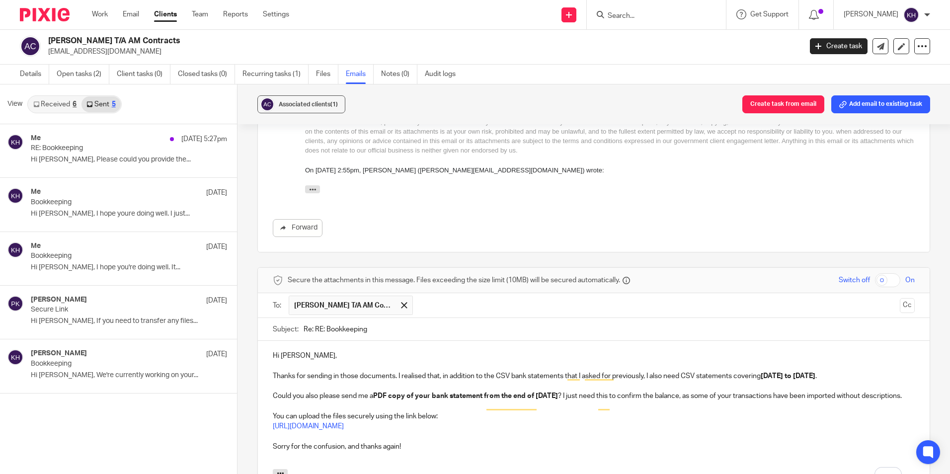
scroll to position [1312, 0]
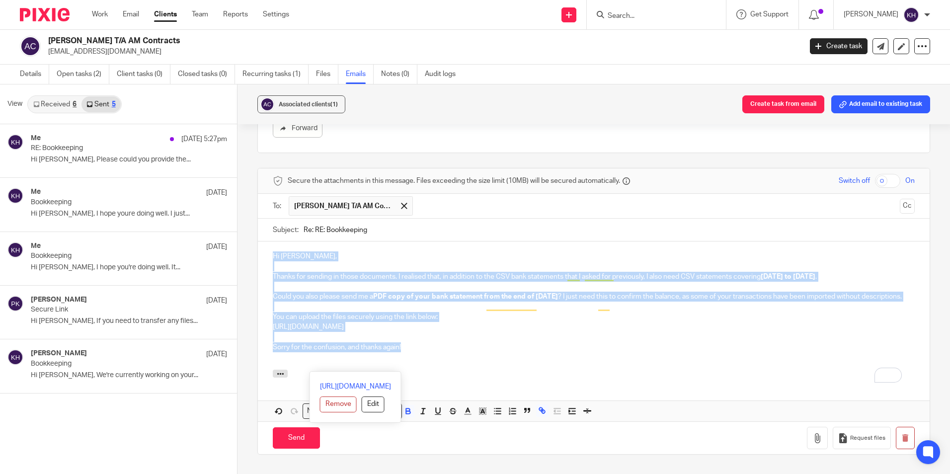
drag, startPoint x: 407, startPoint y: 336, endPoint x: 269, endPoint y: 220, distance: 180.8
click at [269, 241] on div "Hi Adam, Thanks for sending in those documents. I realised that, in addition to…" at bounding box center [593, 305] width 671 height 128
click at [299, 261] on p "To enrich screen reader interactions, please activate Accessibility in Grammarl…" at bounding box center [594, 266] width 642 height 10
drag, startPoint x: 269, startPoint y: 223, endPoint x: 397, endPoint y: 350, distance: 179.8
click at [397, 350] on div "Hi Adam, Thanks for sending in those documents. I realised that, in addition to…" at bounding box center [593, 331] width 671 height 180
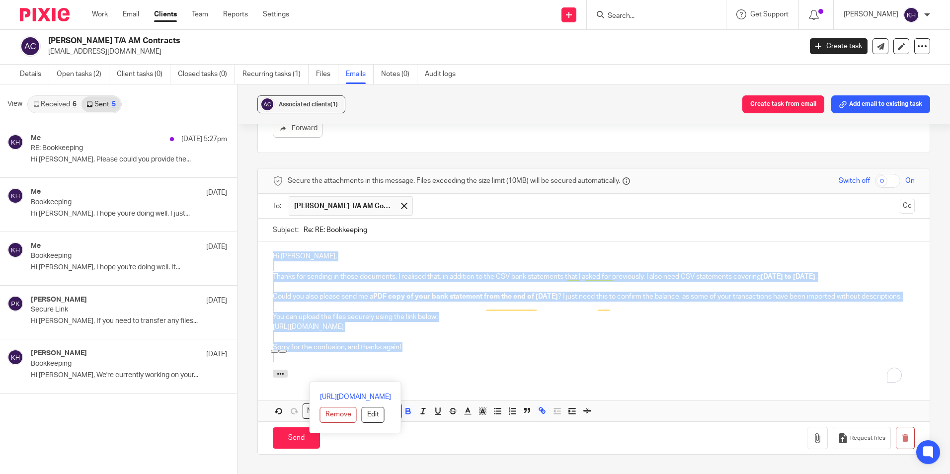
copy div "Hi Adam, Thanks for sending in those documents. I realised that, in addition to…"
click at [491, 293] on strong "PDF copy of your bank statement from the end of November 2024" at bounding box center [465, 296] width 185 height 7
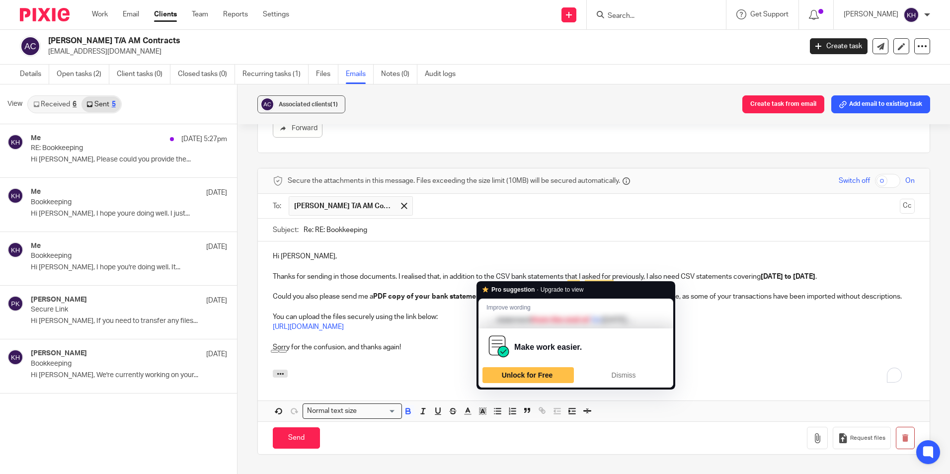
click at [494, 293] on strong "PDF copy of your bank statement from the end of November 2024" at bounding box center [465, 296] width 185 height 7
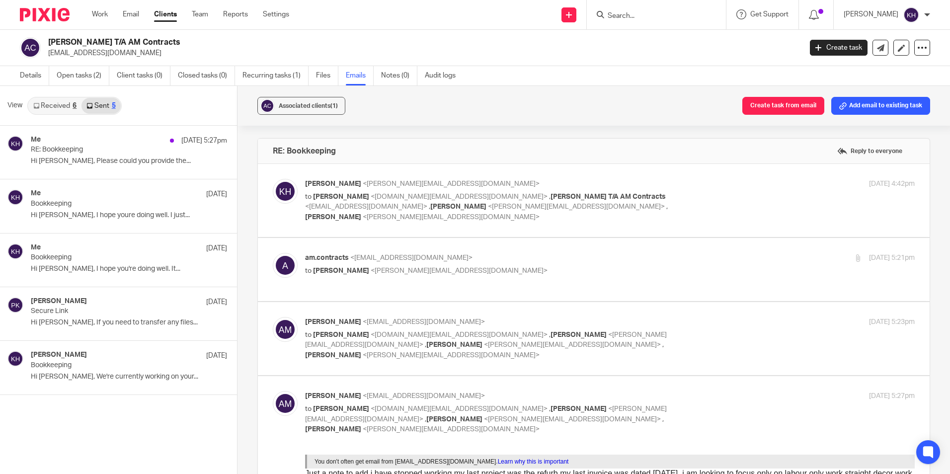
scroll to position [1312, 0]
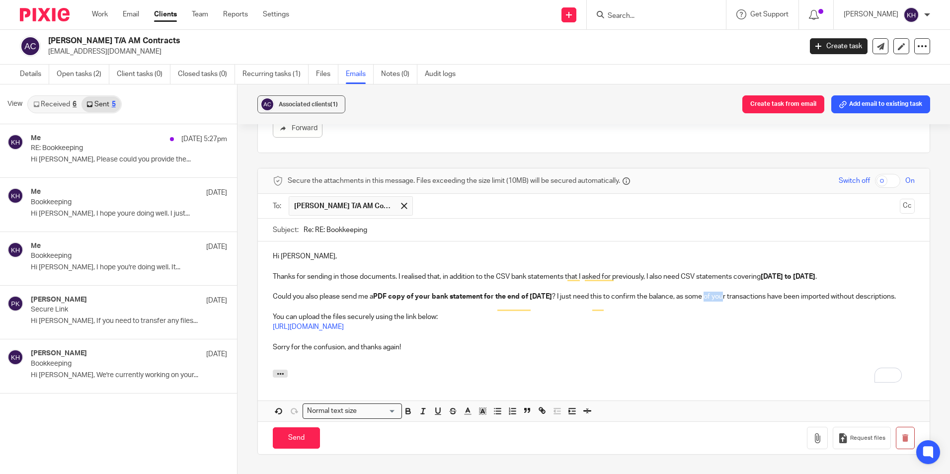
drag, startPoint x: 754, startPoint y: 276, endPoint x: 734, endPoint y: 277, distance: 20.4
click at [734, 292] on p "Could you also please send me a PDF copy of your bank statement for the end of …" at bounding box center [594, 297] width 642 height 10
click at [790, 292] on p "Could you also please send me a PDF copy of your bank statement for the end of …" at bounding box center [594, 297] width 642 height 10
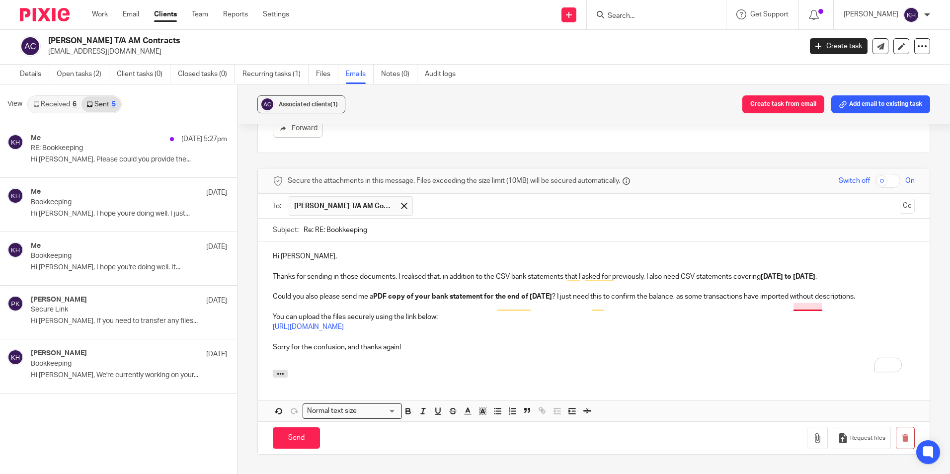
click at [808, 292] on p "Could you also please send me a PDF copy of your bank statement for the end of …" at bounding box center [594, 297] width 642 height 10
click at [717, 322] on p "https://kingsmith-accountancy.usepixie.net/u/204cedccaeb414538b9dad1dbbbe309c" at bounding box center [594, 327] width 642 height 10
click at [789, 292] on p "Could you also please send me a PDF copy of your bank statement for the end of …" at bounding box center [594, 297] width 642 height 10
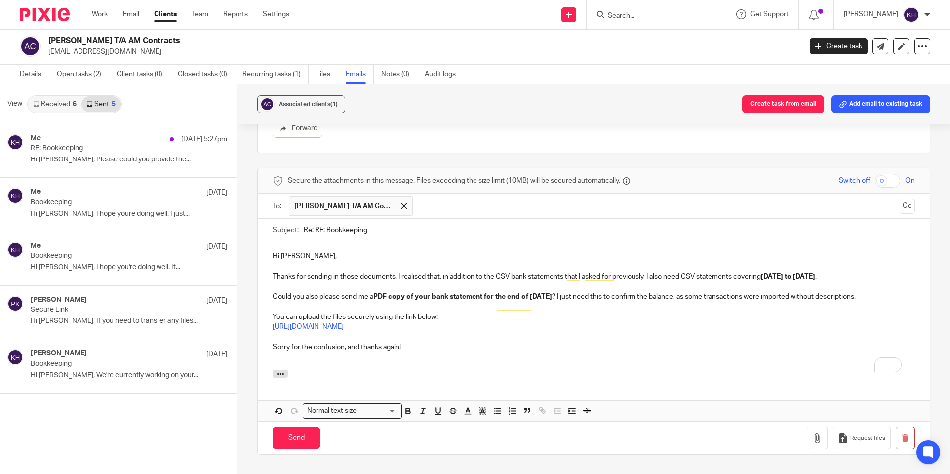
click at [741, 322] on p "https://kingsmith-accountancy.usepixie.net/u/204cedccaeb414538b9dad1dbbbe309c" at bounding box center [594, 327] width 642 height 10
click at [330, 342] on p "Sorry for the confusion, and thanks again!" at bounding box center [594, 347] width 642 height 10
click at [325, 342] on p "Sorry for the mix up, and thanks again!" at bounding box center [594, 347] width 642 height 10
click at [414, 369] on div at bounding box center [593, 374] width 671 height 11
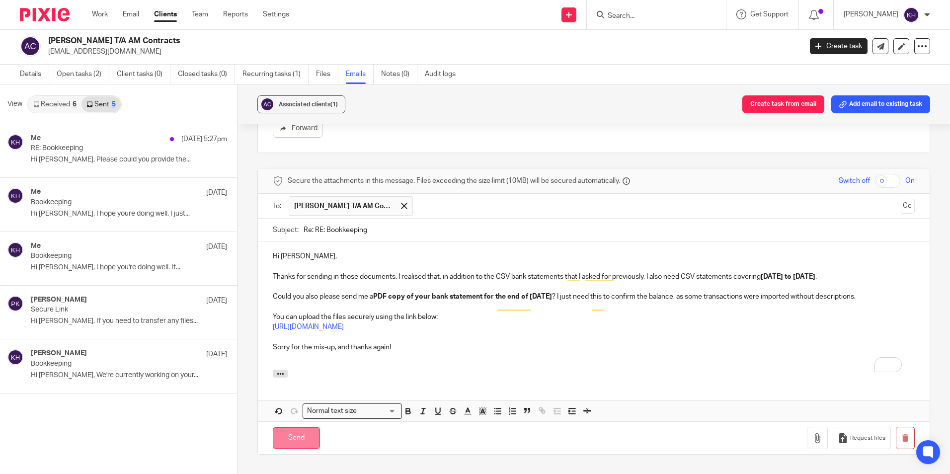
click at [300, 427] on input "Send" at bounding box center [296, 437] width 47 height 21
